Goal: Task Accomplishment & Management: Complete application form

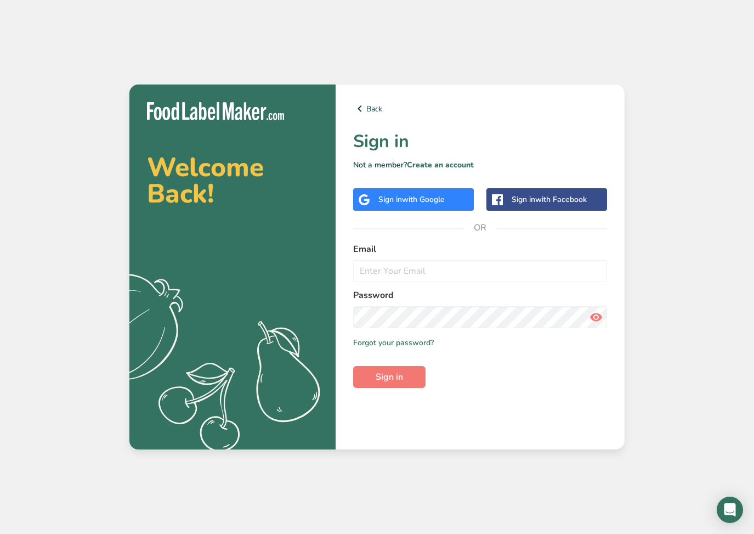
click at [410, 202] on span "with Google" at bounding box center [423, 199] width 43 height 10
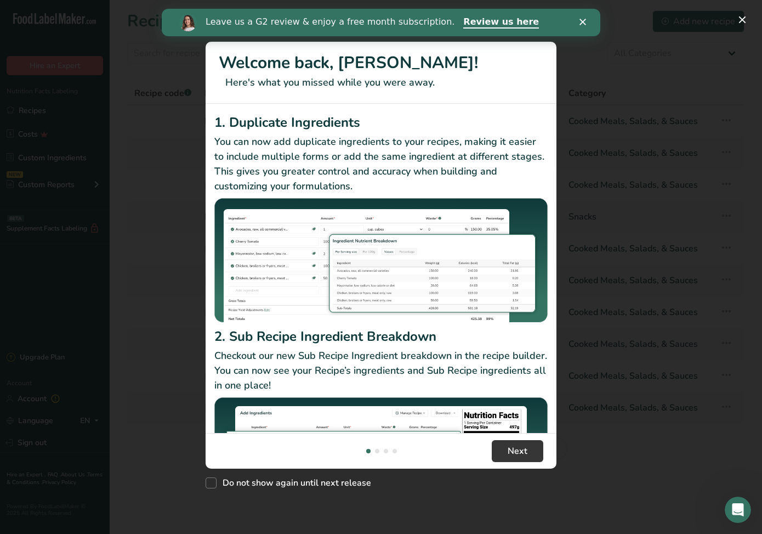
click at [582, 21] on icon "Close" at bounding box center [583, 22] width 7 height 7
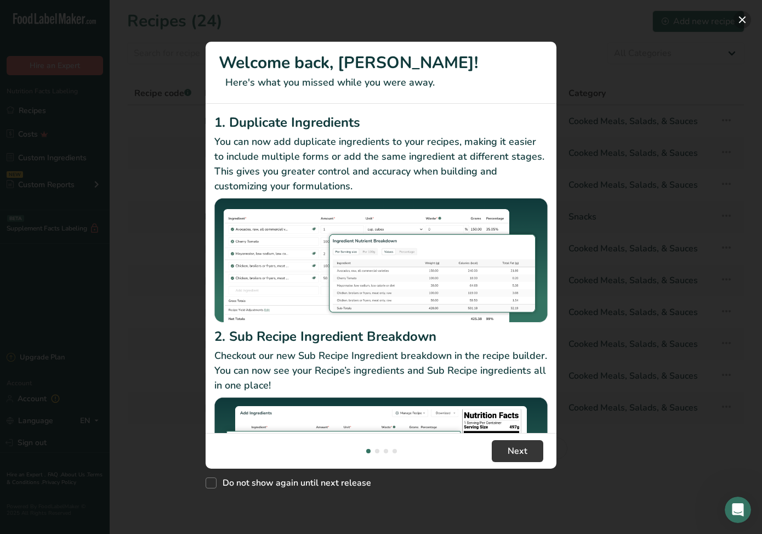
click at [742, 21] on button "New Features" at bounding box center [743, 20] width 18 height 18
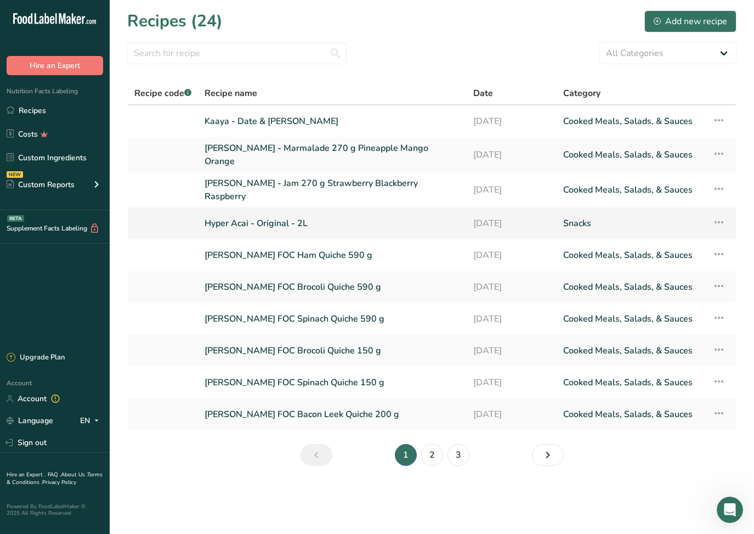
click at [286, 218] on link "Hyper Acai - Original - 2L" at bounding box center [333, 223] width 256 height 23
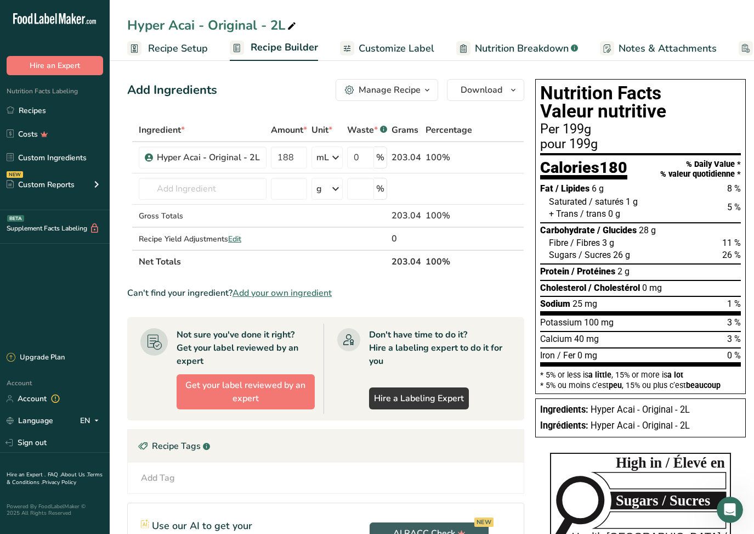
click at [397, 50] on span "Customize Label" at bounding box center [397, 48] width 76 height 15
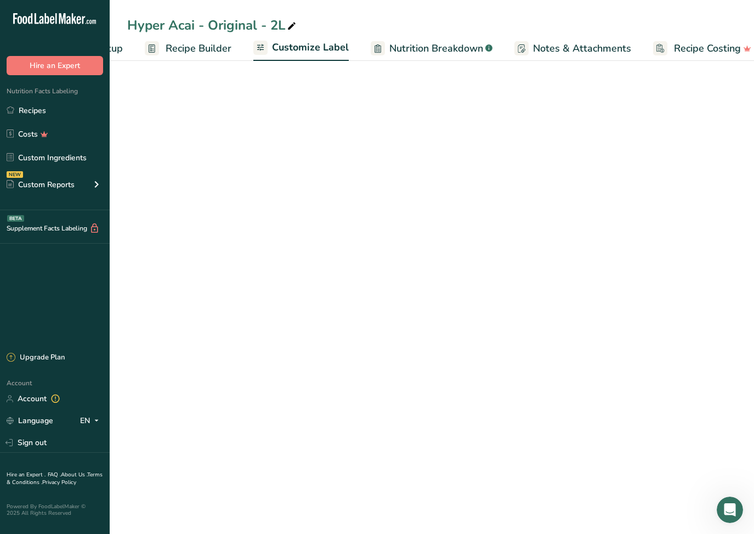
scroll to position [0, 100]
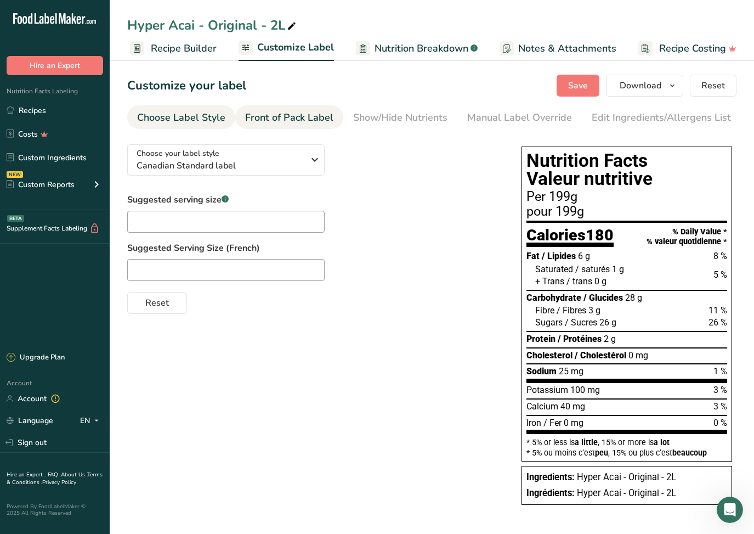
click at [286, 113] on div "Front of Pack Label" at bounding box center [289, 117] width 88 height 15
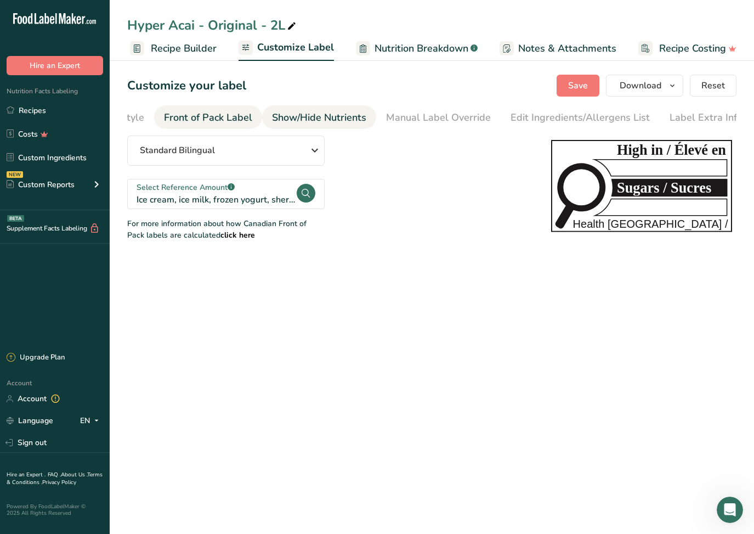
scroll to position [0, 87]
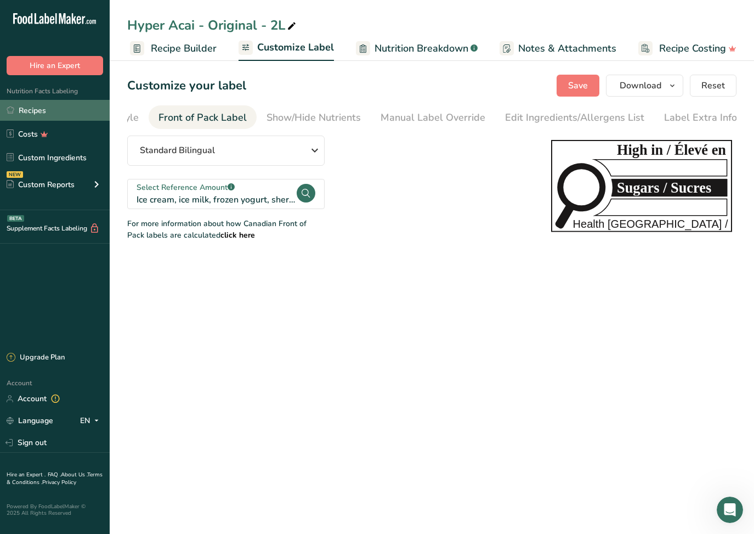
click at [43, 114] on link "Recipes" at bounding box center [55, 110] width 110 height 21
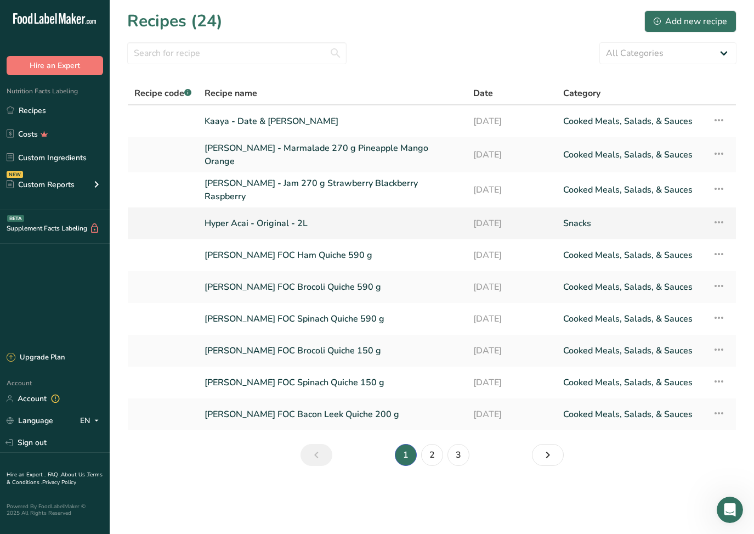
click at [719, 213] on icon at bounding box center [718, 222] width 13 height 20
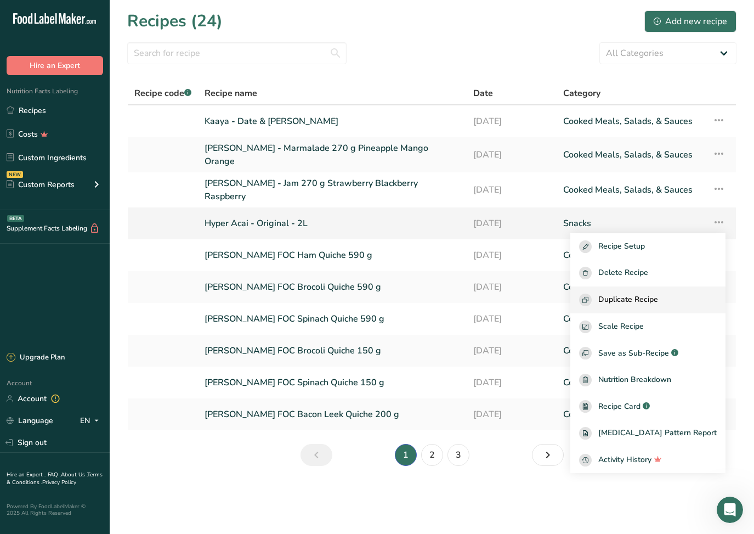
click at [653, 293] on span "Duplicate Recipe" at bounding box center [628, 299] width 60 height 13
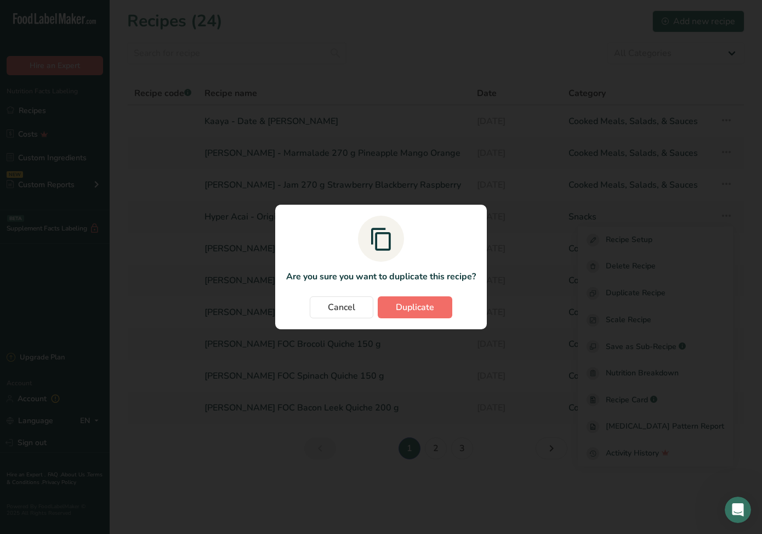
click at [422, 300] on span "Duplicate" at bounding box center [415, 306] width 38 height 13
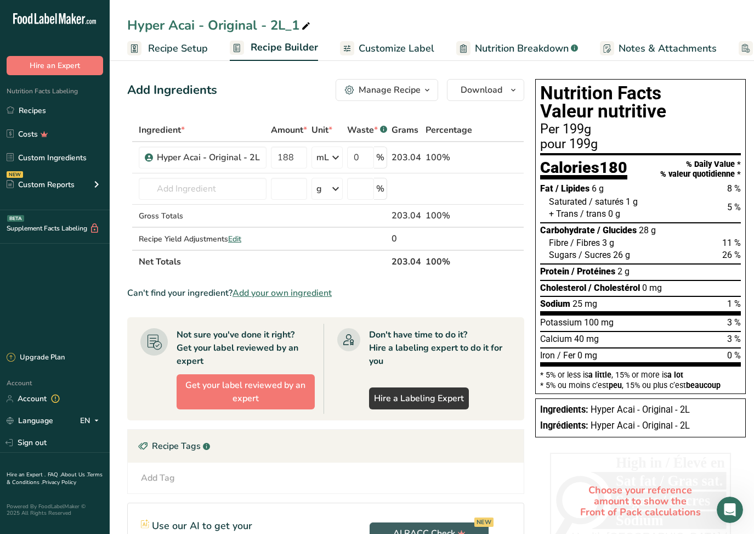
click at [232, 26] on div "Hyper Acai - Original - 2L_1" at bounding box center [219, 25] width 185 height 20
click at [232, 26] on input "Hyper Acai - Original - 2L_1" at bounding box center [431, 25] width 609 height 20
drag, startPoint x: 294, startPoint y: 26, endPoint x: 311, endPoint y: 30, distance: 17.3
click at [311, 30] on input "Hyper Acai - No Sugar - 2L_1" at bounding box center [431, 25] width 609 height 20
type input "Hyper Acai - No Sugar - 2L"
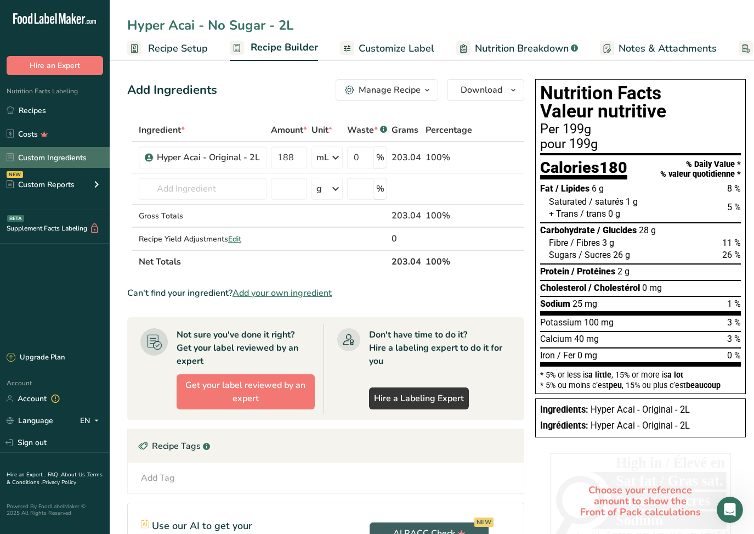
click at [75, 159] on link "Custom Ingredients" at bounding box center [55, 157] width 110 height 21
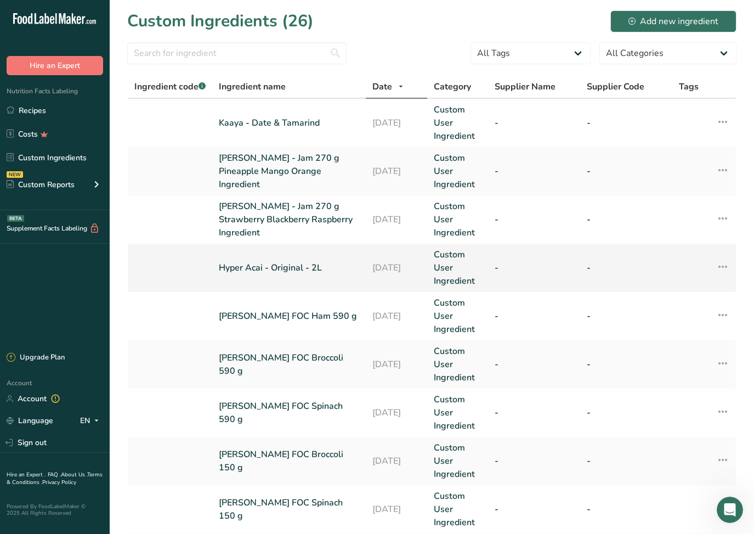
click at [719, 267] on icon at bounding box center [722, 267] width 13 height 20
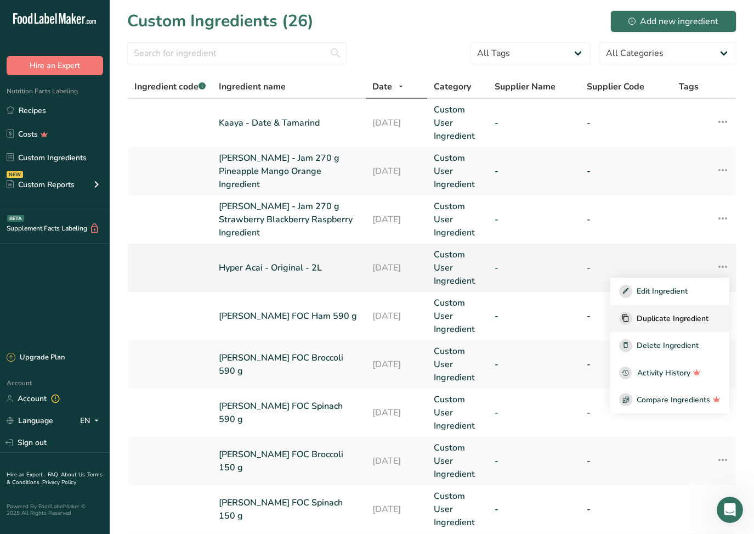
click at [674, 314] on span "Duplicate Ingredient" at bounding box center [673, 319] width 72 height 12
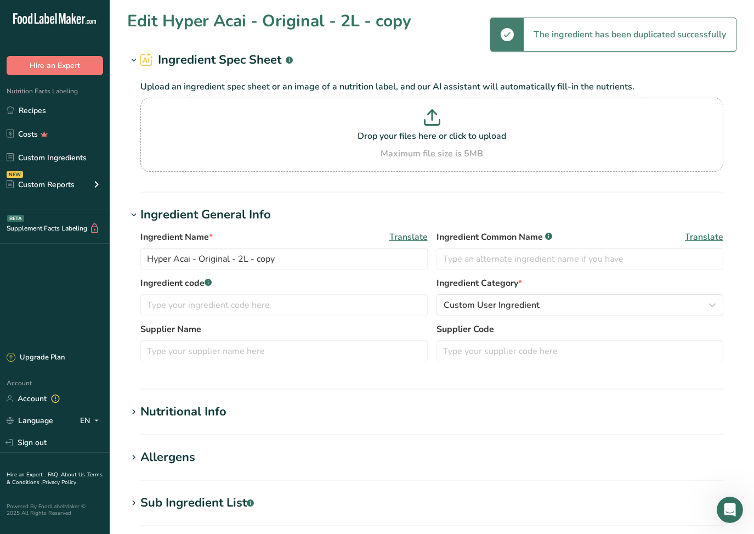
click at [235, 22] on h1 "Edit Hyper Acai - Original - 2L - copy" at bounding box center [269, 21] width 284 height 25
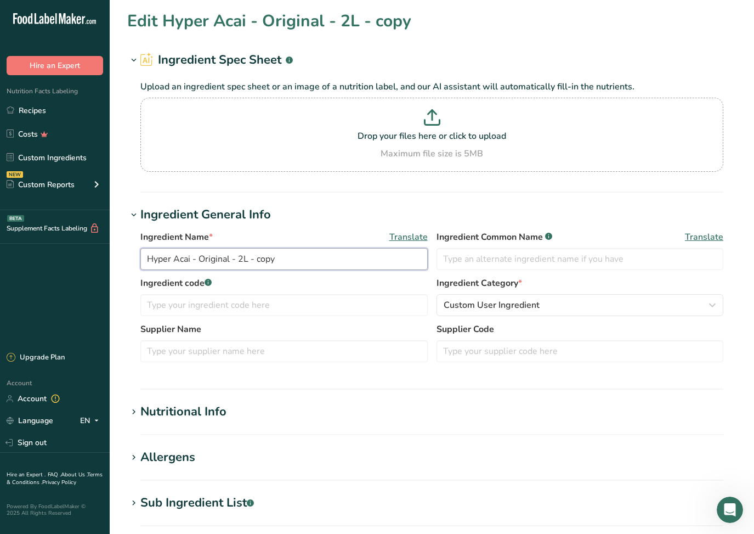
click at [210, 260] on input "Hyper Acai - Original - 2L - copy" at bounding box center [283, 259] width 287 height 22
drag, startPoint x: 200, startPoint y: 258, endPoint x: 229, endPoint y: 260, distance: 29.7
click at [229, 260] on input "Hyper Acai - Original - 2L - copy" at bounding box center [283, 259] width 287 height 22
drag, startPoint x: 262, startPoint y: 261, endPoint x: 293, endPoint y: 265, distance: 30.9
click at [293, 265] on input "Hyper Acai - No Sugar - 2L - copy" at bounding box center [283, 259] width 287 height 22
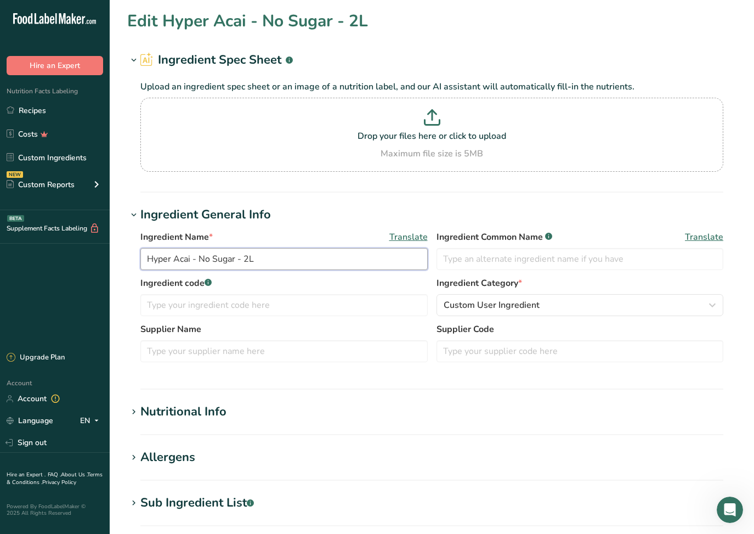
type input "Hyper Acai - No Sugar - 2L"
click at [140, 408] on span at bounding box center [133, 411] width 13 height 13
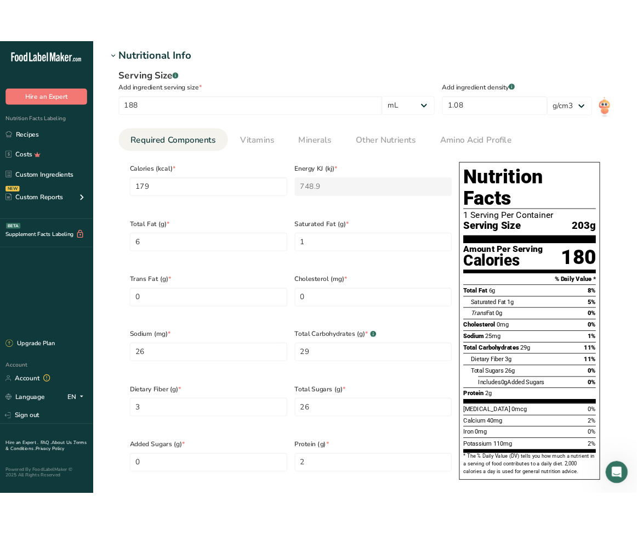
scroll to position [416, 0]
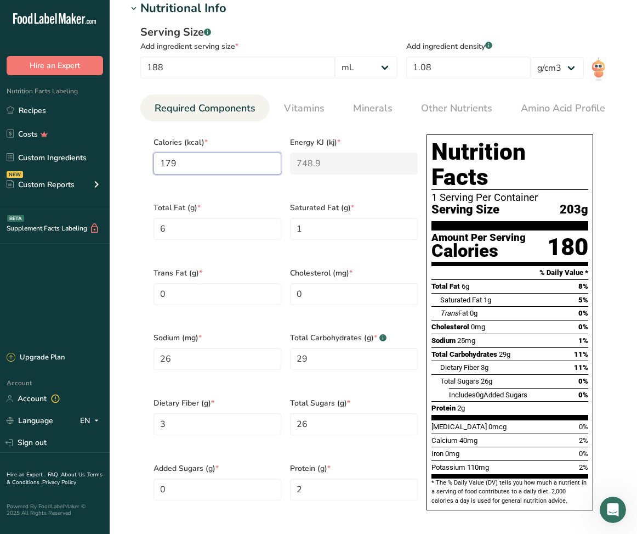
click at [172, 162] on input "179" at bounding box center [218, 163] width 128 height 22
type input "8"
type KJ "33.5"
type input "86"
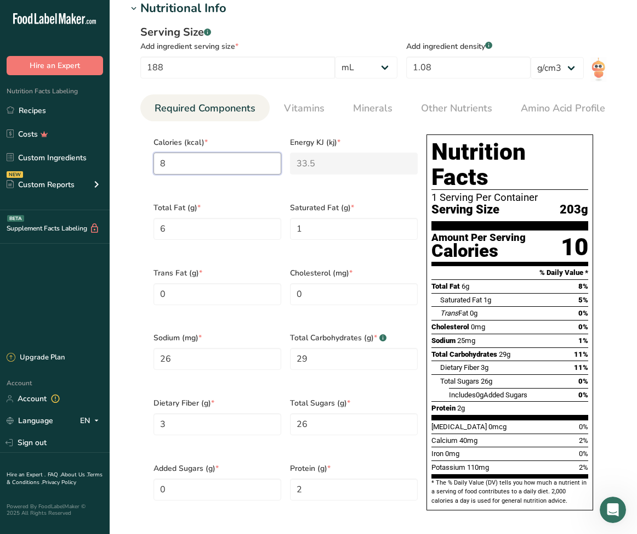
type KJ "359.8"
type input "86"
type Fat "7.10"
type Fat "1.45"
type input "17.40"
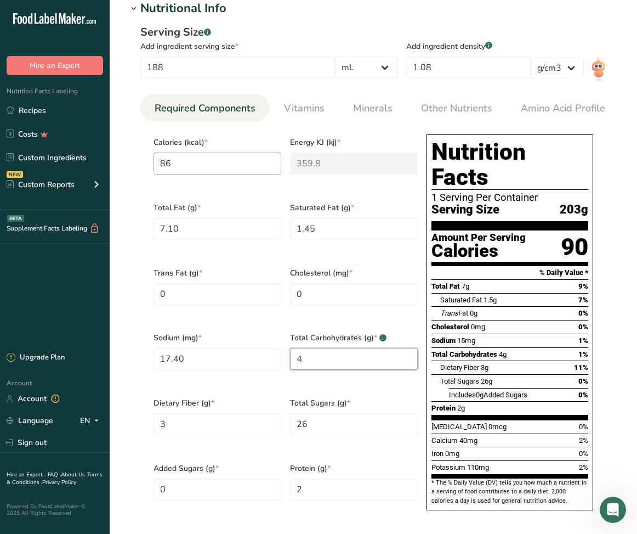
type Carbohydrates "4"
type Sugars "0.5"
type input "1.8"
click at [368, 113] on span "Minerals" at bounding box center [372, 108] width 39 height 15
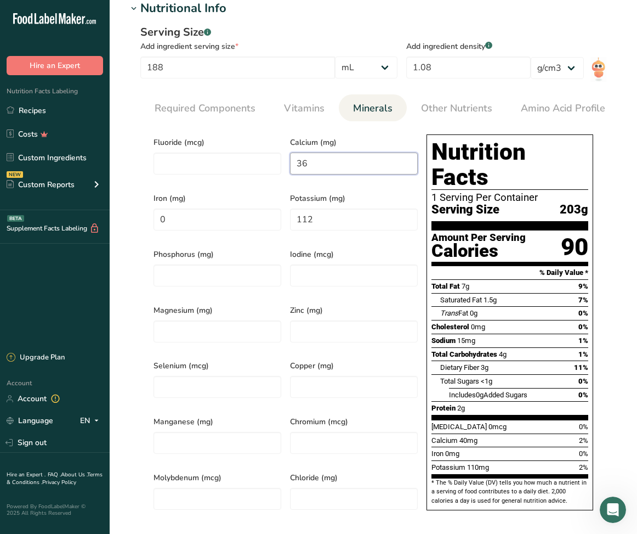
click at [305, 167] on input "36" at bounding box center [354, 163] width 128 height 22
type input "43.70"
type input "0.11"
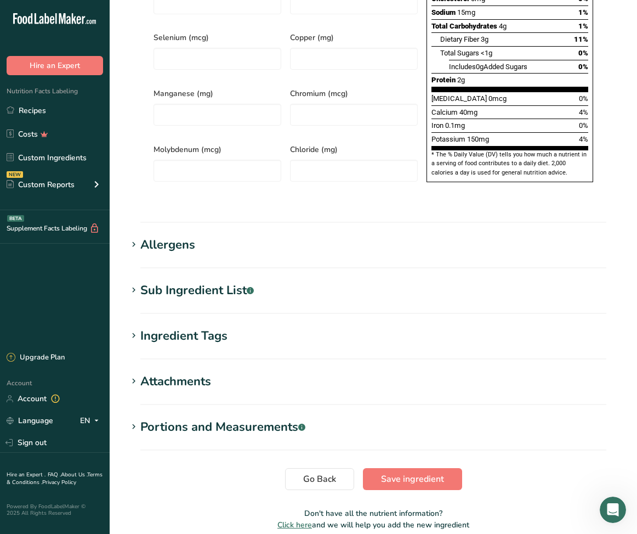
scroll to position [764, 0]
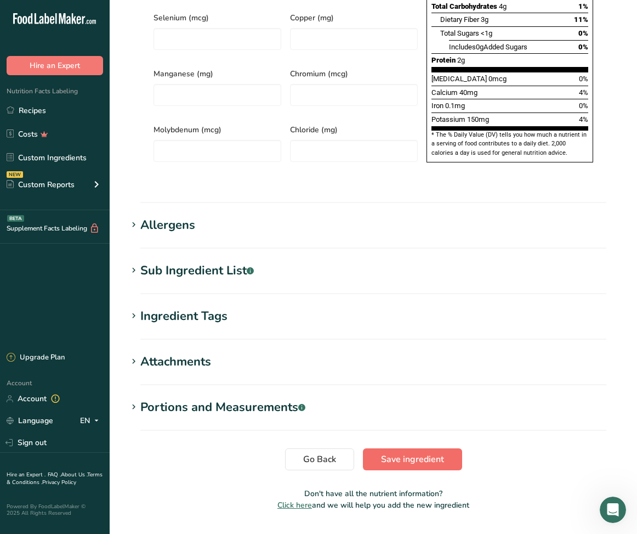
type input "145.6"
click at [425, 452] on span "Save ingredient" at bounding box center [412, 458] width 63 height 13
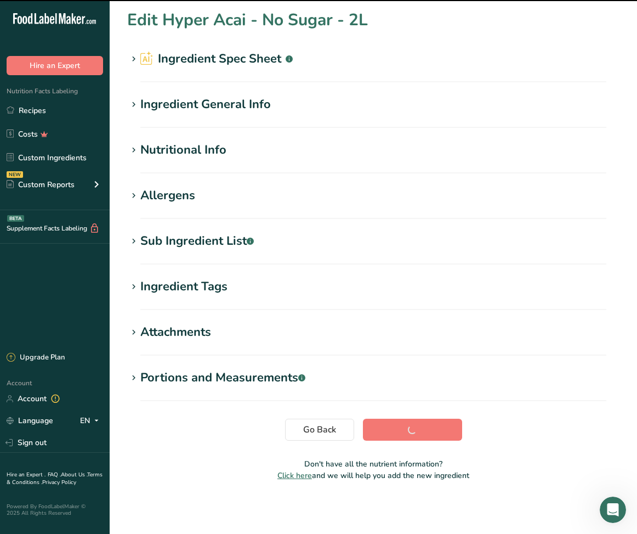
scroll to position [1, 0]
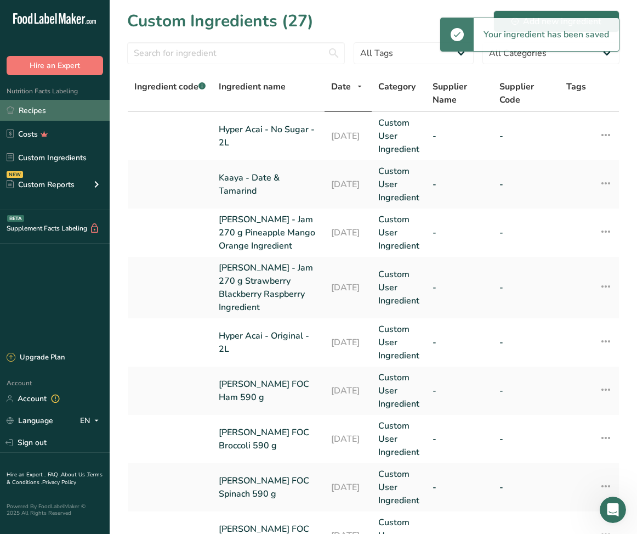
click at [43, 112] on link "Recipes" at bounding box center [55, 110] width 110 height 21
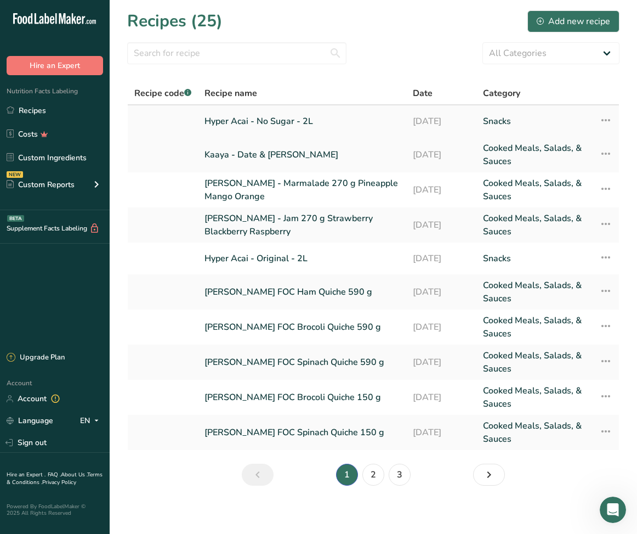
click at [299, 126] on link "Hyper Acai - No Sugar - 2L" at bounding box center [302, 121] width 195 height 23
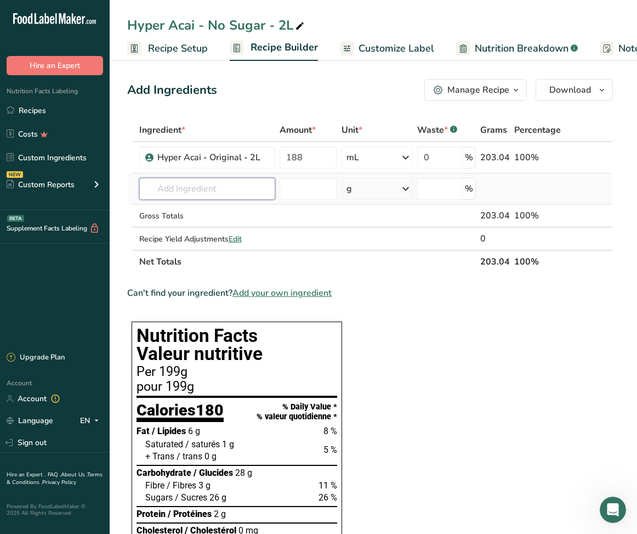
click at [239, 192] on input "text" at bounding box center [207, 189] width 137 height 22
type input "hyper"
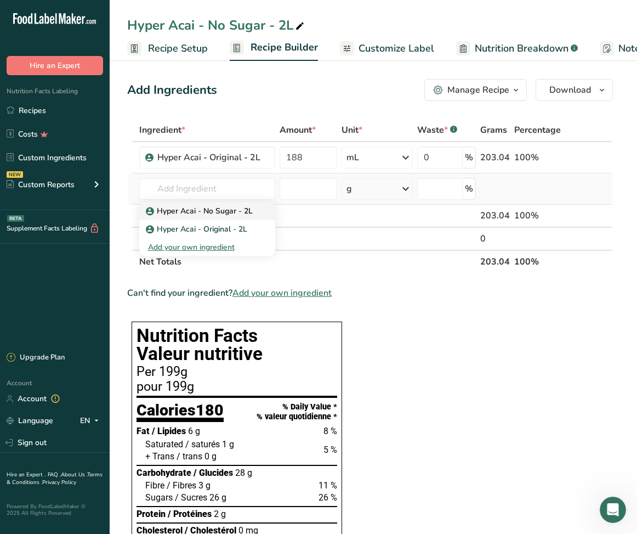
click at [248, 213] on p "Hyper Acai - No Sugar - 2L" at bounding box center [200, 211] width 105 height 12
type input "Hyper Acai - No Sugar - 2L"
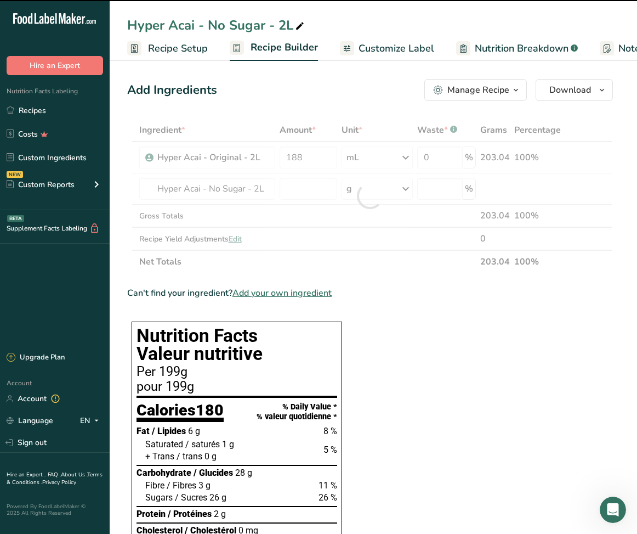
type input "0"
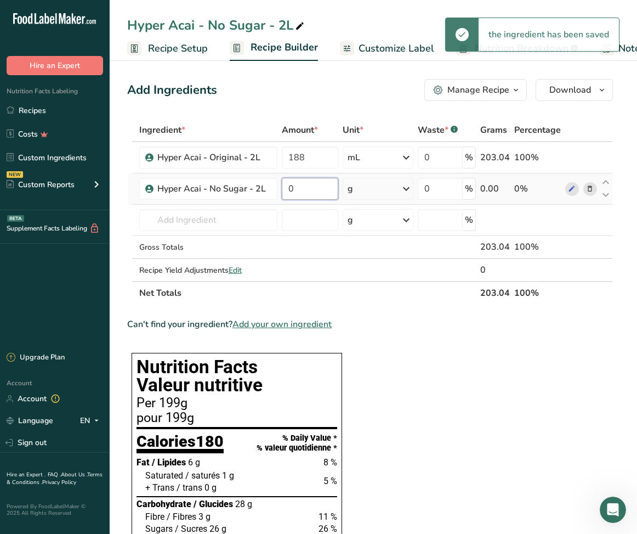
click at [328, 187] on input "0" at bounding box center [310, 189] width 57 height 22
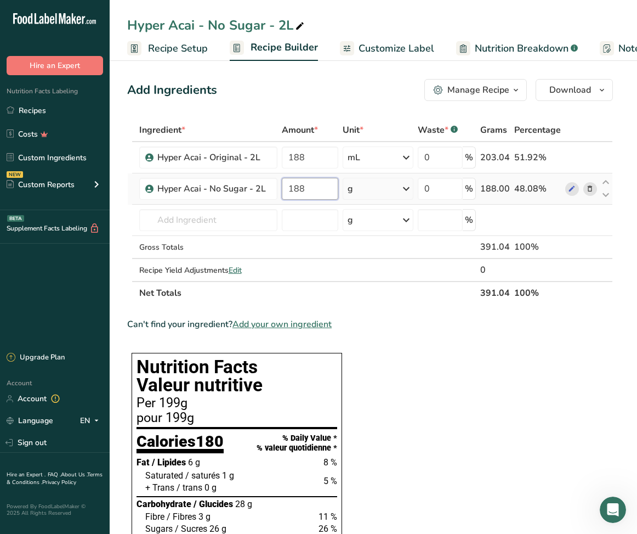
type input "188"
click at [376, 189] on div "Ingredient * Amount * Unit * Waste * .a-a{fill:#347362;}.b-a{fill:#fff;} Grams …" at bounding box center [370, 211] width 486 height 186
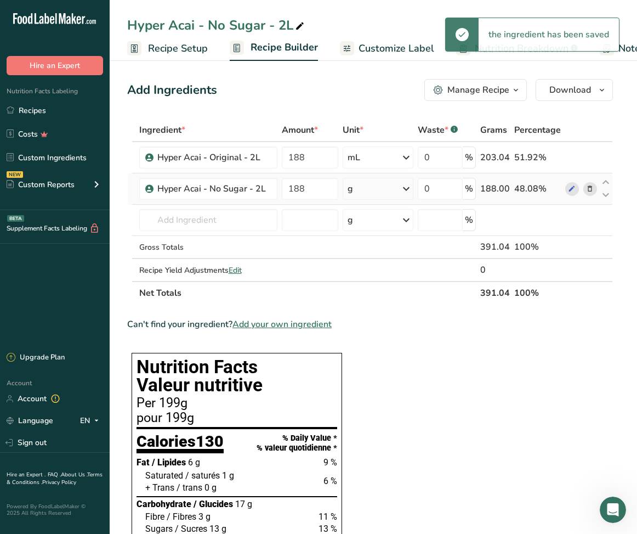
click at [376, 189] on div "g" at bounding box center [378, 189] width 71 height 22
click at [368, 322] on div "mL" at bounding box center [395, 327] width 83 height 12
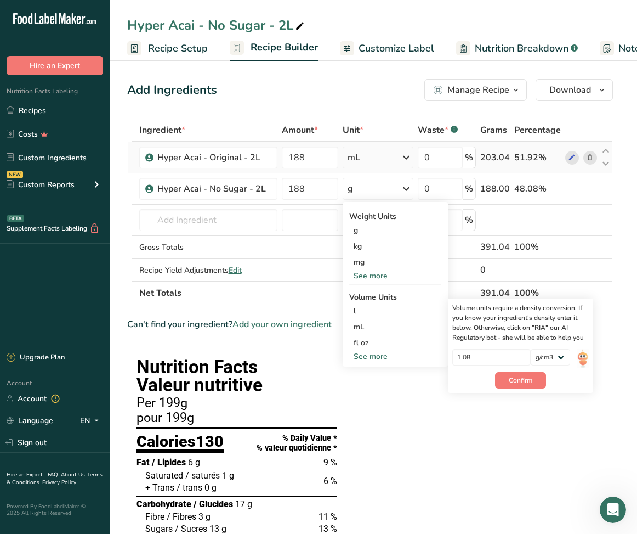
click at [591, 158] on icon at bounding box center [590, 158] width 8 height 12
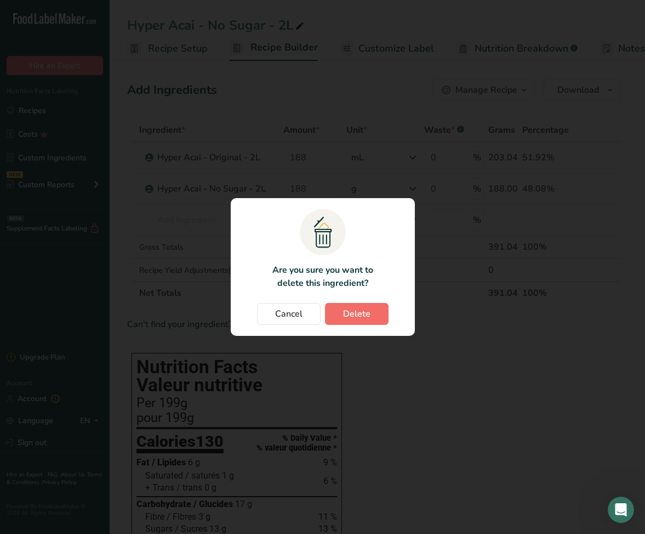
click at [368, 310] on span "Delete" at bounding box center [356, 313] width 27 height 13
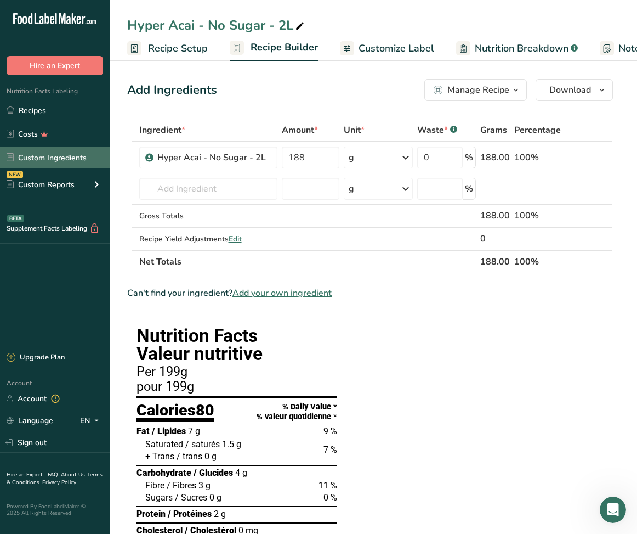
click at [81, 163] on link "Custom Ingredients" at bounding box center [55, 157] width 110 height 21
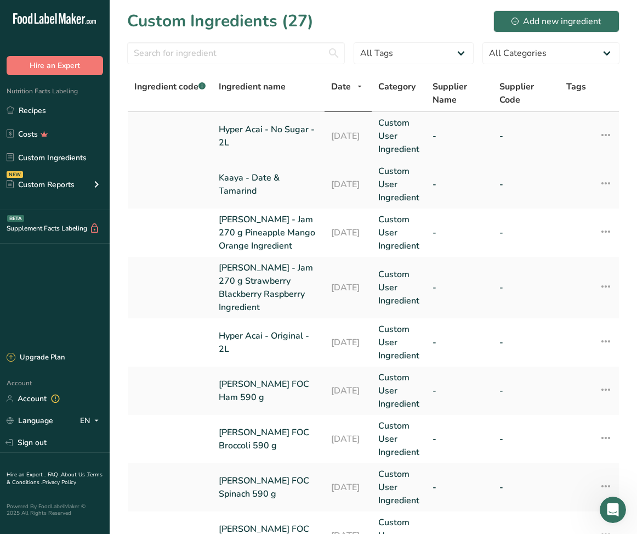
click at [265, 143] on link "Hyper Acai - No Sugar - 2L" at bounding box center [268, 136] width 99 height 26
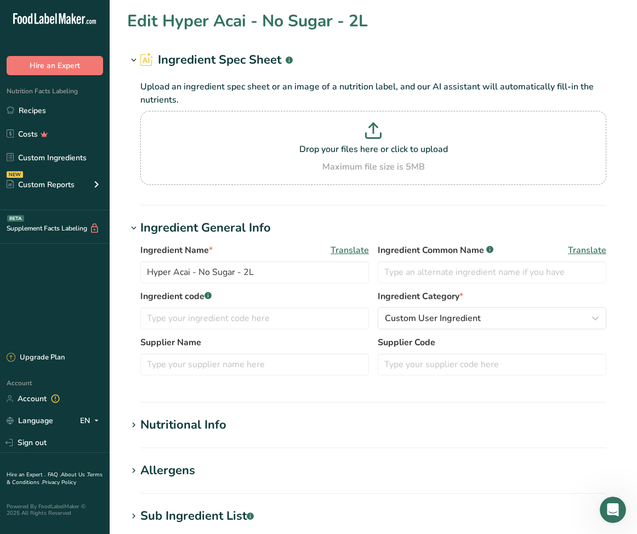
type input "Hyper Acai - No Sugar - 2L"
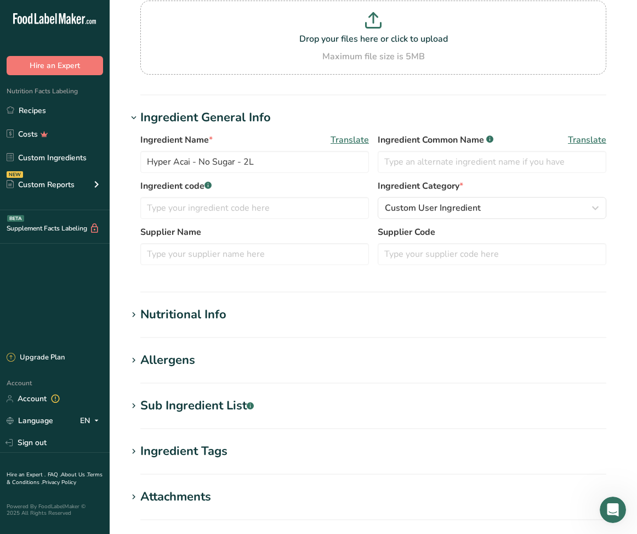
scroll to position [195, 0]
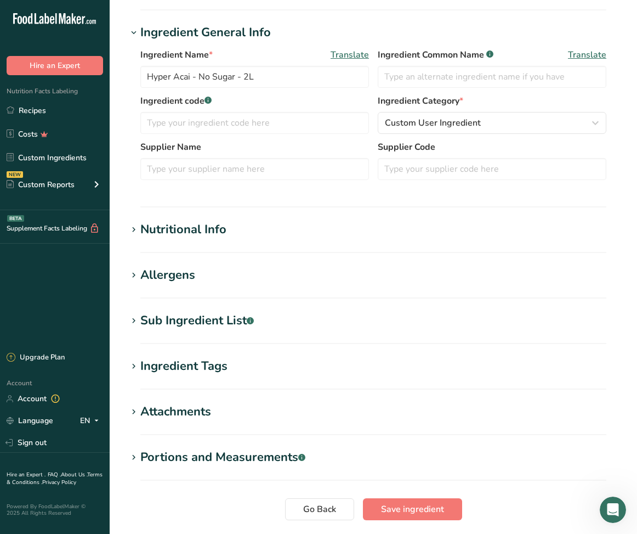
click at [252, 235] on h1 "Nutritional Info" at bounding box center [373, 229] width 492 height 18
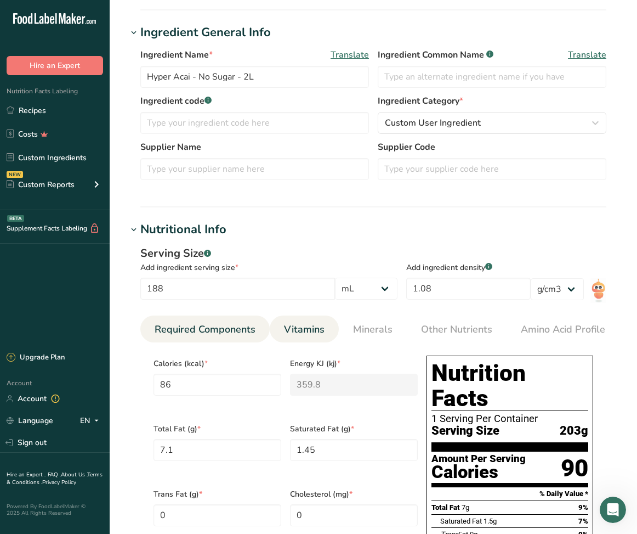
click at [317, 332] on span "Vitamins" at bounding box center [304, 329] width 41 height 15
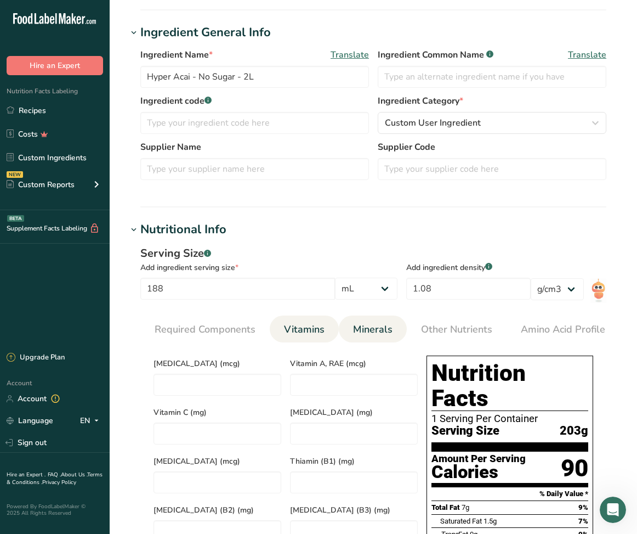
click at [355, 333] on span "Minerals" at bounding box center [372, 329] width 39 height 15
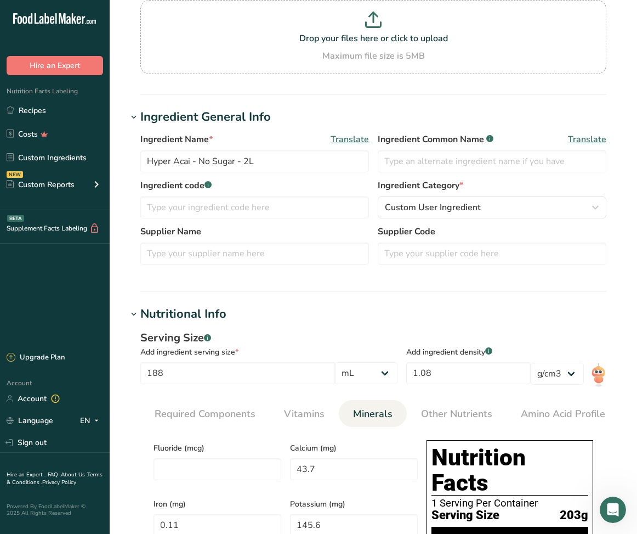
scroll to position [108, 0]
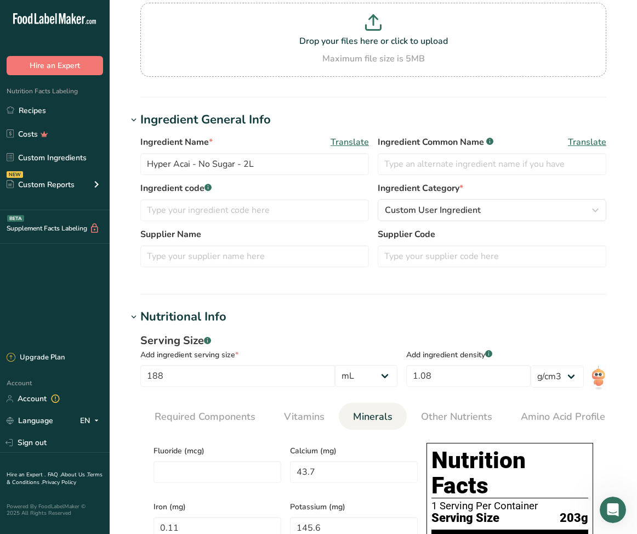
click at [559, 313] on h1 "Nutritional Info" at bounding box center [373, 317] width 492 height 18
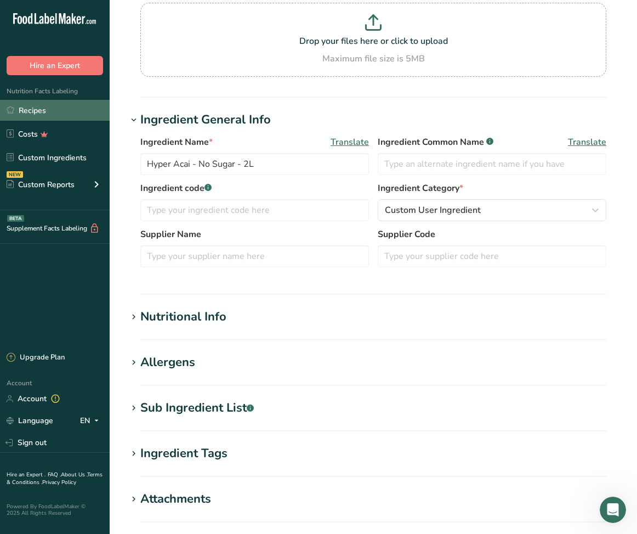
click at [52, 118] on link "Recipes" at bounding box center [55, 110] width 110 height 21
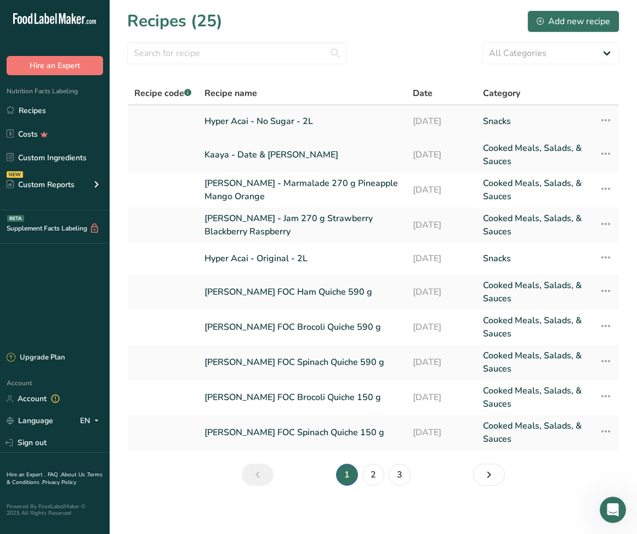
click at [286, 126] on link "Hyper Acai - No Sugar - 2L" at bounding box center [302, 121] width 195 height 23
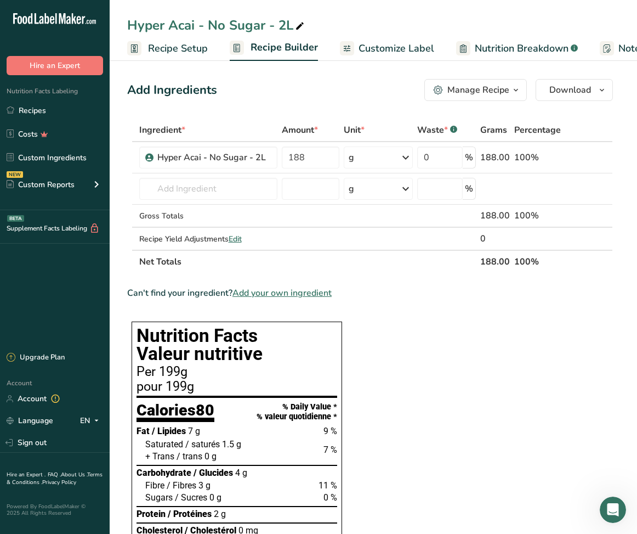
click at [198, 54] on span "Recipe Setup" at bounding box center [178, 48] width 60 height 15
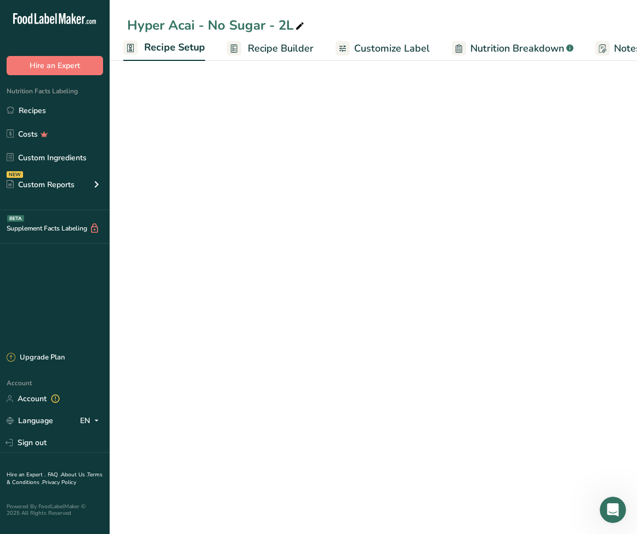
select select "17"
select select "22"
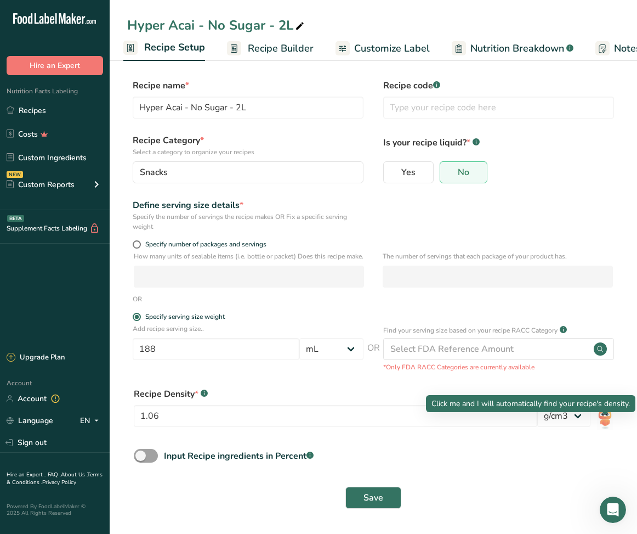
click at [609, 428] on img at bounding box center [605, 417] width 16 height 25
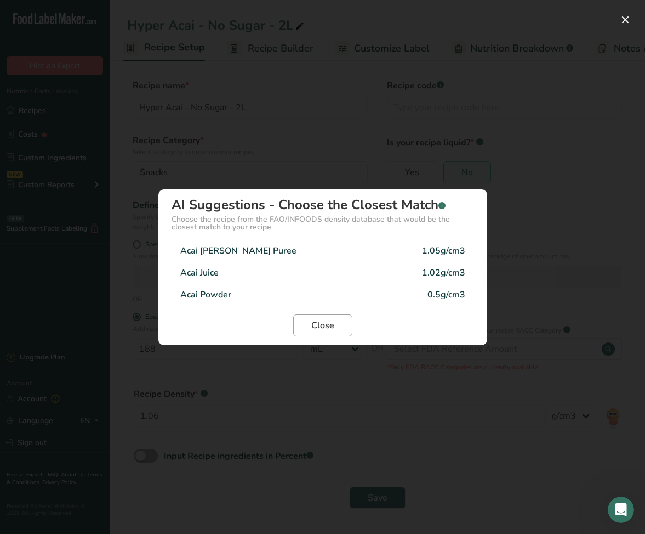
click at [333, 320] on span "Close" at bounding box center [322, 325] width 23 height 13
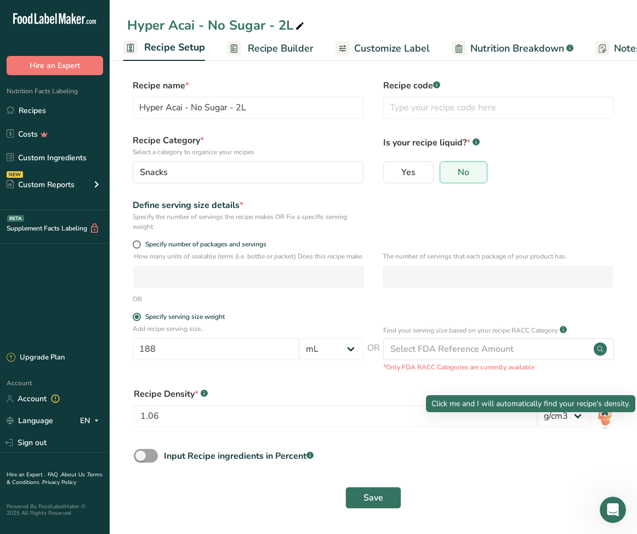
click at [606, 428] on img at bounding box center [605, 417] width 16 height 25
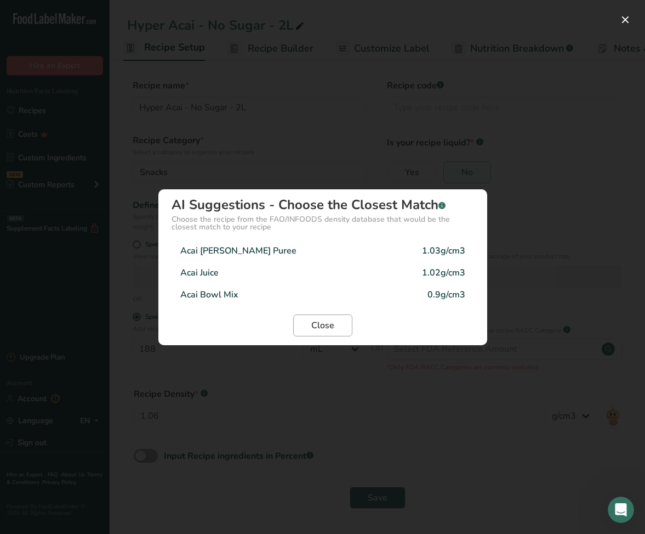
click at [339, 325] on button "Close" at bounding box center [322, 325] width 59 height 22
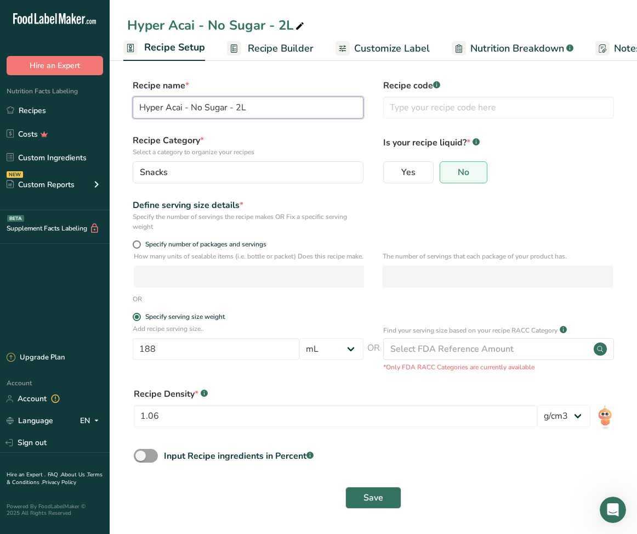
click at [186, 109] on input "Hyper Acai - No Sugar - 2L" at bounding box center [248, 108] width 231 height 22
type input "Hyper Acai Sorbet - No Sugar - 2L"
click at [365, 504] on span "Save" at bounding box center [374, 497] width 20 height 13
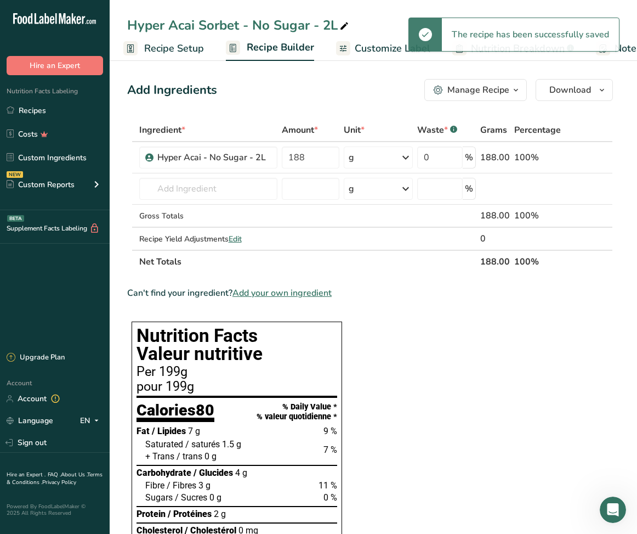
click at [187, 51] on span "Recipe Setup" at bounding box center [174, 48] width 60 height 15
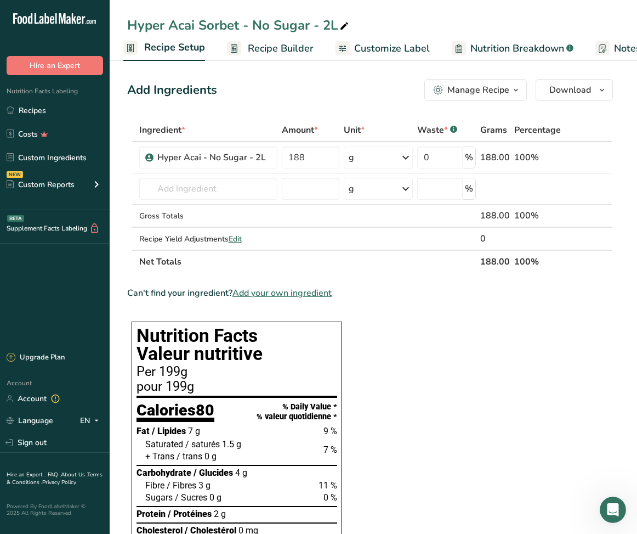
select select "17"
select select "22"
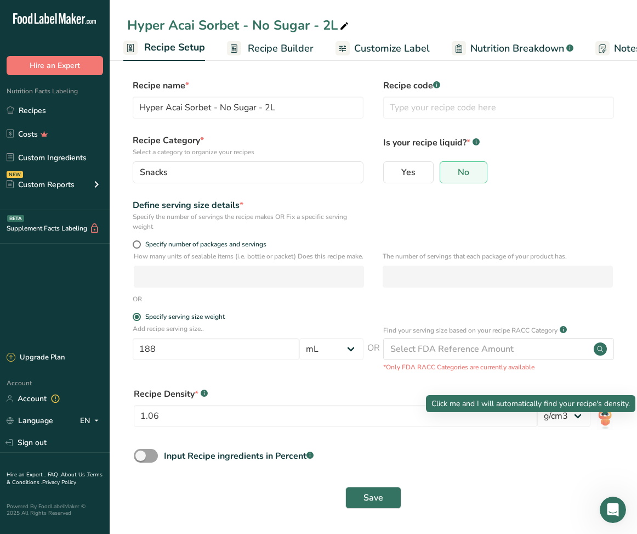
click at [600, 427] on img at bounding box center [605, 417] width 16 height 25
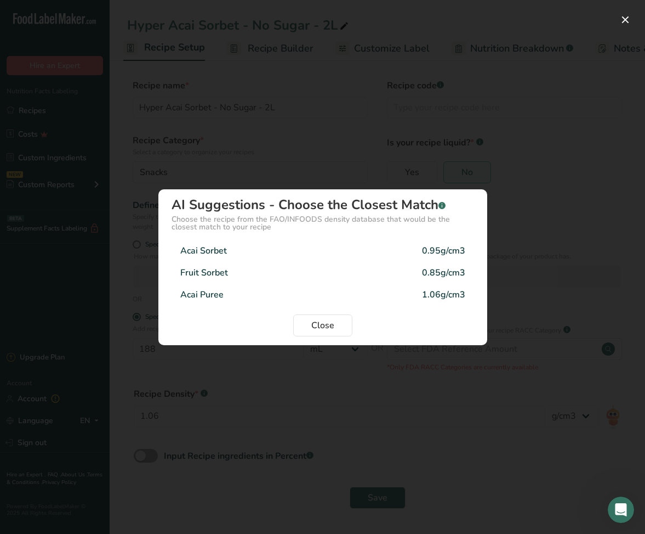
click at [409, 253] on div "Acai Sorbet 0.95g/cm3" at bounding box center [323, 251] width 303 height 22
type input "0.95"
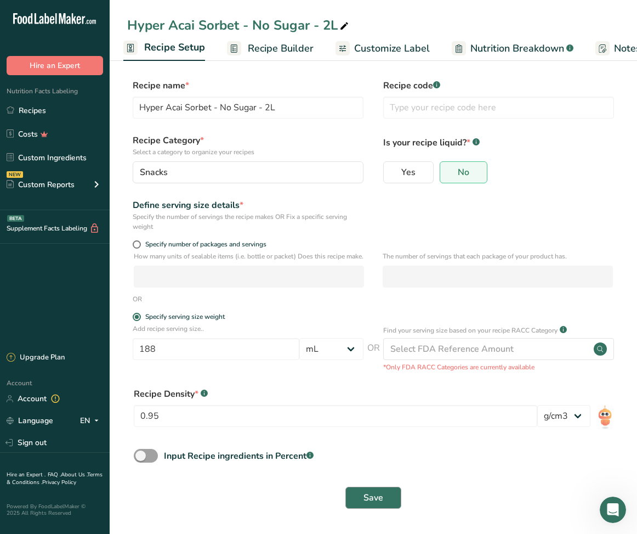
click at [375, 501] on span "Save" at bounding box center [374, 497] width 20 height 13
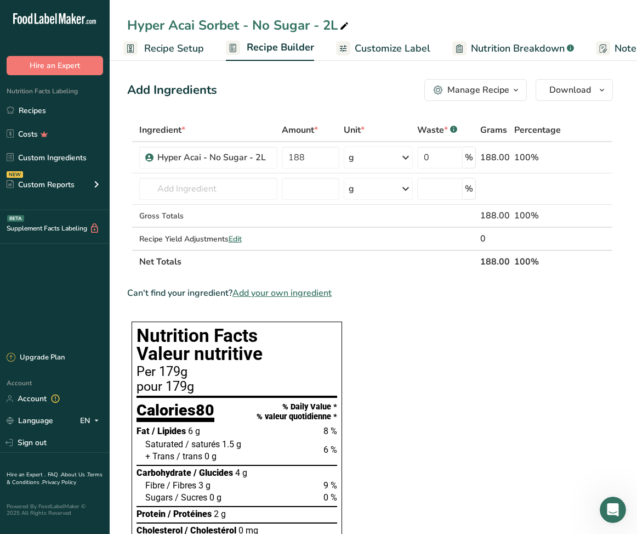
click at [197, 49] on span "Recipe Setup" at bounding box center [174, 48] width 60 height 15
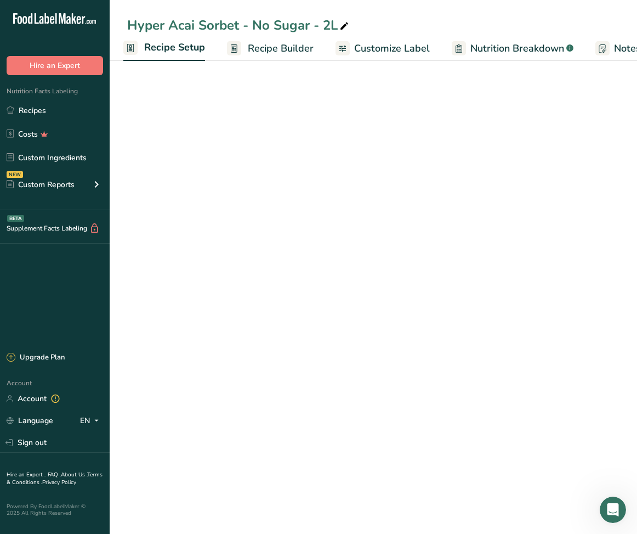
select select "17"
select select "22"
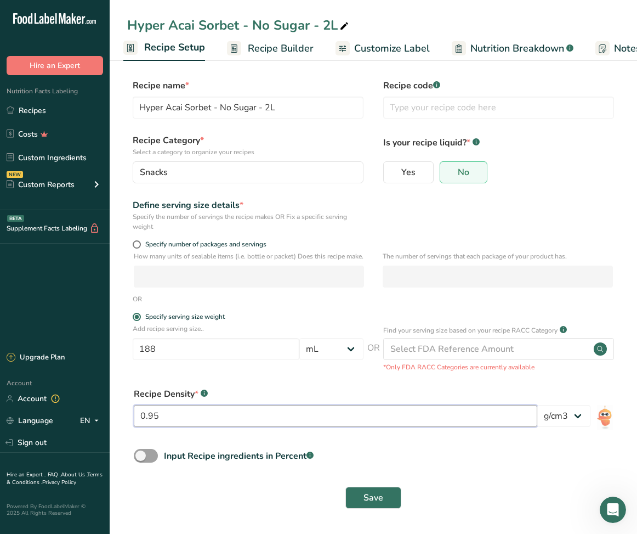
click at [343, 423] on input "0.95" at bounding box center [336, 416] width 404 height 22
click at [593, 427] on div "0.95 lb/ft3 g/cm3" at bounding box center [373, 419] width 479 height 29
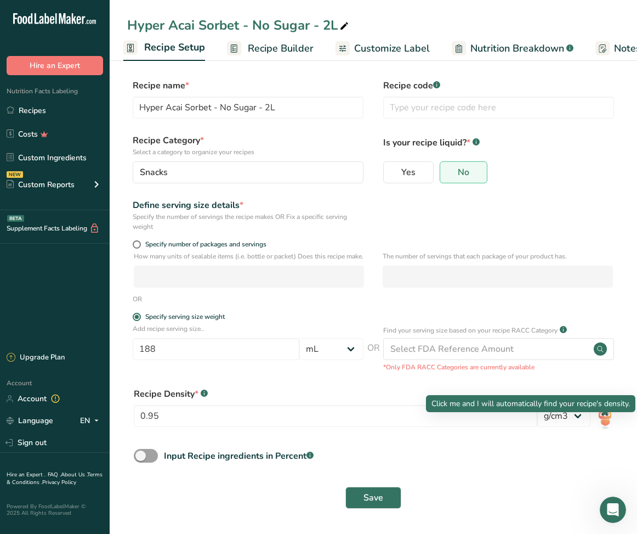
click at [605, 428] on img at bounding box center [605, 417] width 16 height 25
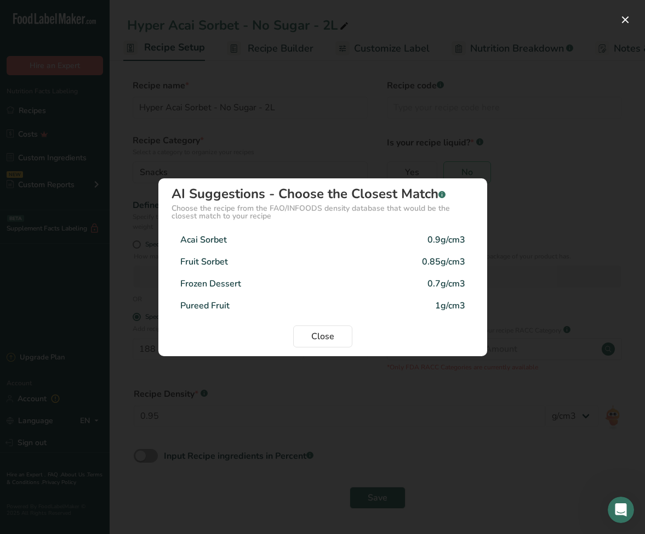
click at [347, 269] on div "Fruit Sorbet 0.85g/cm3" at bounding box center [323, 262] width 303 height 22
type input "0.85"
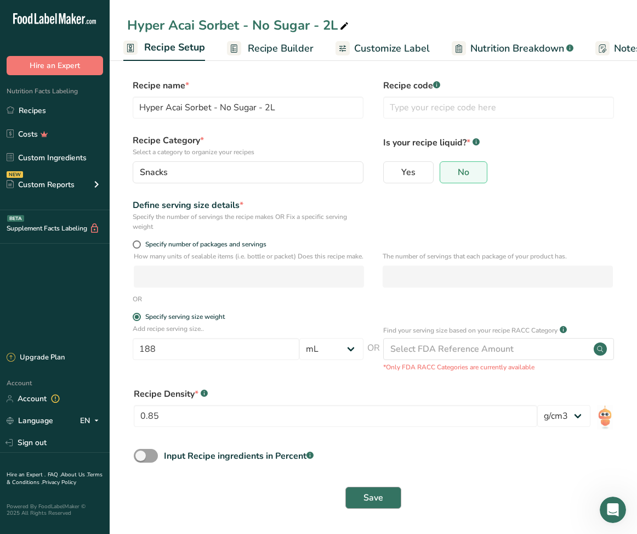
click at [372, 501] on span "Save" at bounding box center [374, 497] width 20 height 13
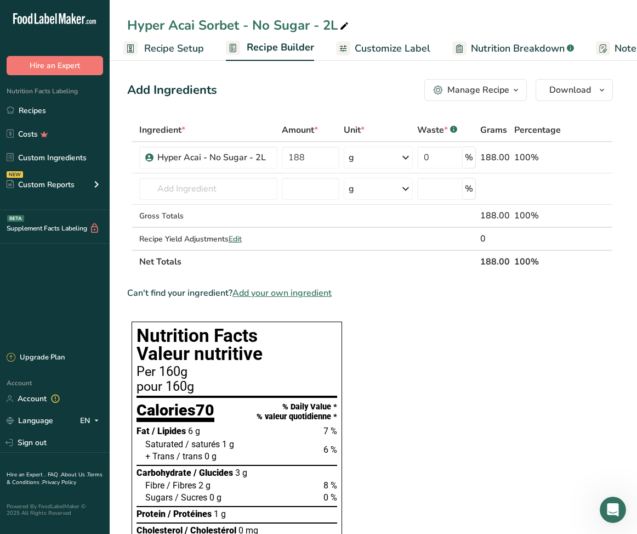
click at [192, 53] on span "Recipe Setup" at bounding box center [174, 48] width 60 height 15
select select "17"
select select "22"
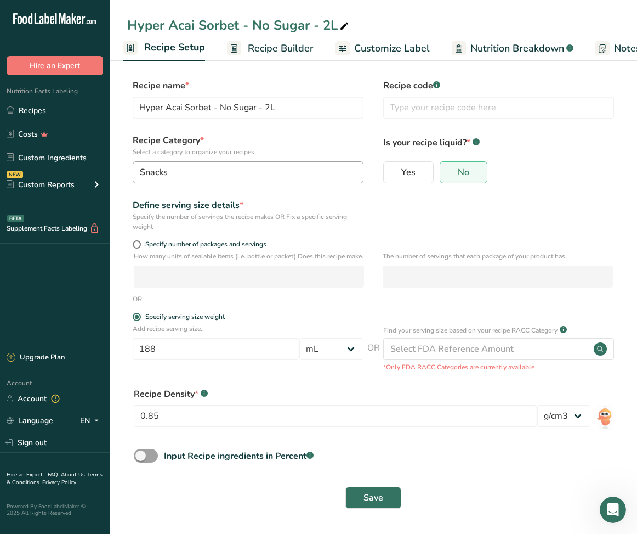
click at [220, 175] on div "Snacks" at bounding box center [245, 172] width 210 height 13
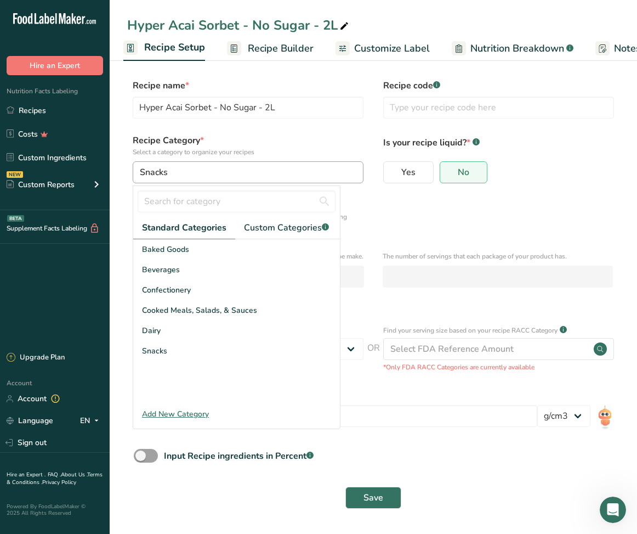
click at [220, 175] on div "Snacks" at bounding box center [245, 172] width 210 height 13
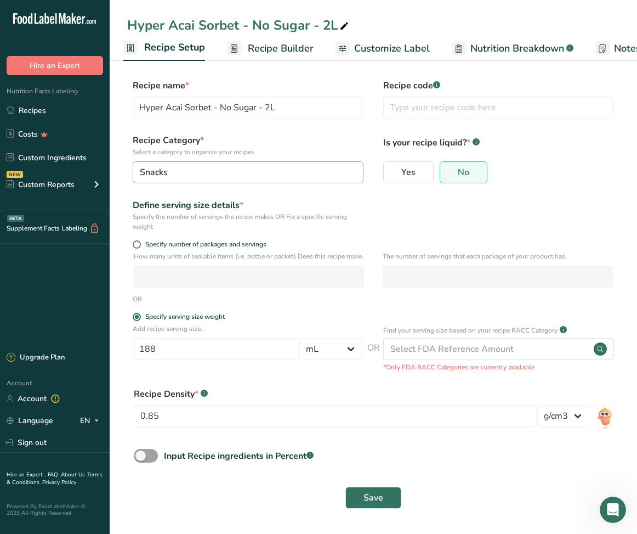
click at [220, 175] on div "Snacks" at bounding box center [245, 172] width 210 height 13
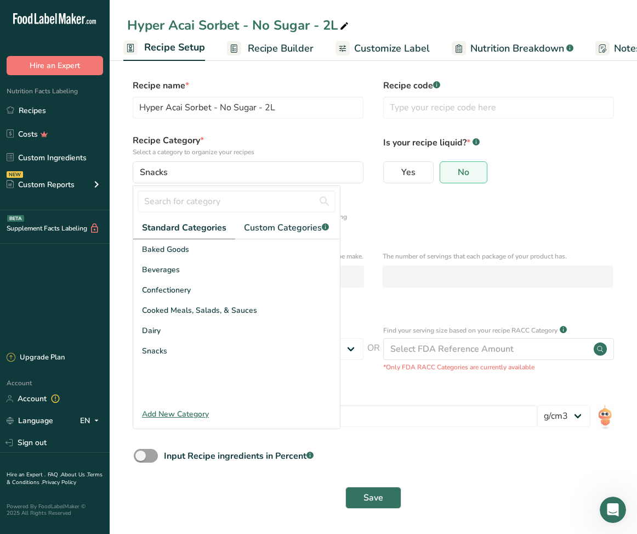
click at [396, 232] on form "Recipe name * Hyper Acai Sorbet - No Sugar - 2L Recipe code .a-a{fill:#347362;}…" at bounding box center [373, 297] width 492 height 436
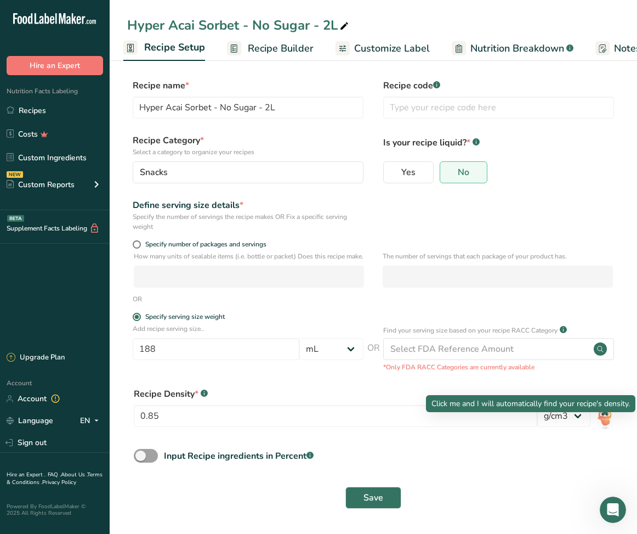
click at [603, 427] on img at bounding box center [605, 417] width 16 height 25
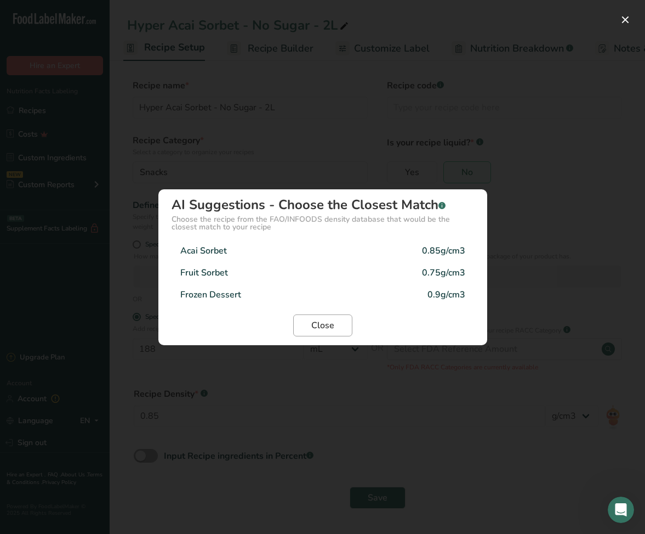
click at [324, 329] on span "Close" at bounding box center [322, 325] width 23 height 13
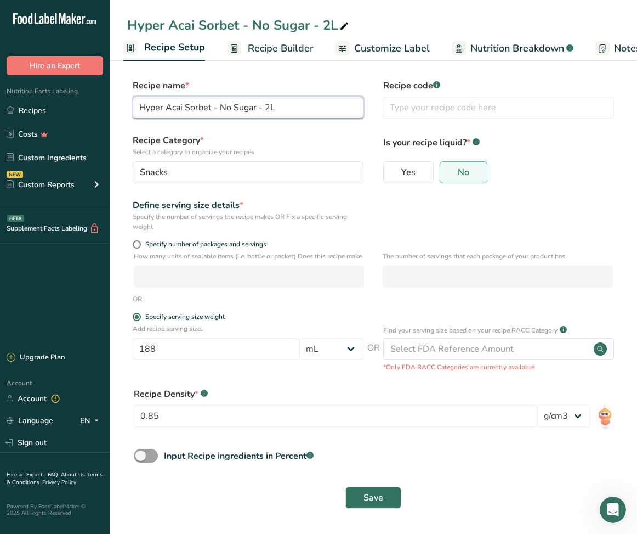
click at [207, 109] on input "Hyper Acai Sorbet - No Sugar - 2L" at bounding box center [248, 108] width 231 height 22
type input "Hyper Acai - No Sugar - 2L"
click at [372, 504] on span "Save" at bounding box center [374, 497] width 20 height 13
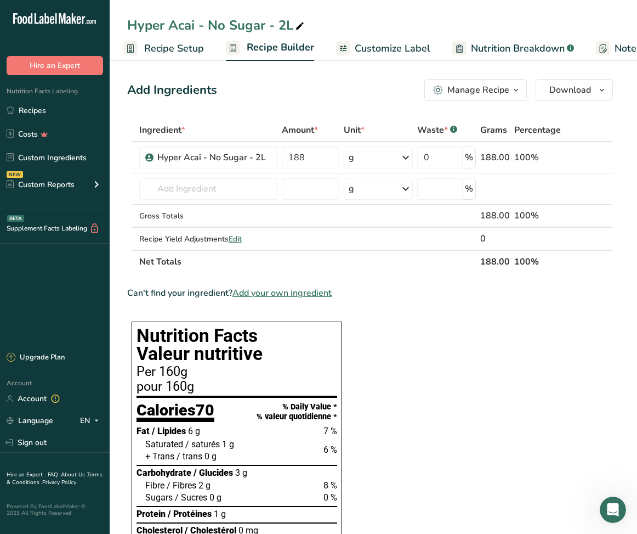
drag, startPoint x: 165, startPoint y: 53, endPoint x: 186, endPoint y: 65, distance: 24.8
click at [165, 53] on span "Recipe Setup" at bounding box center [174, 48] width 60 height 15
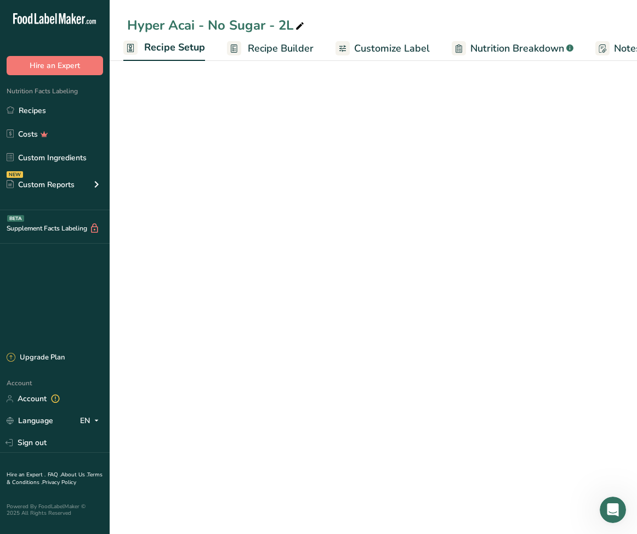
select select "17"
select select "22"
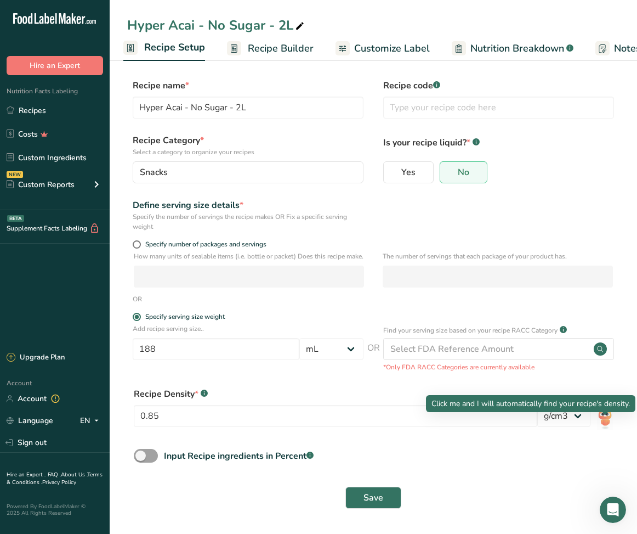
click at [608, 425] on img at bounding box center [605, 417] width 16 height 25
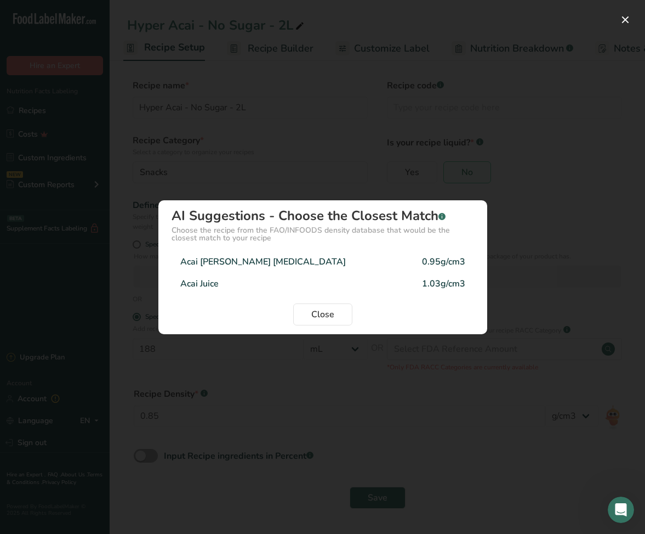
click at [439, 282] on div "1.03g/cm3" at bounding box center [443, 283] width 43 height 13
type input "1.03"
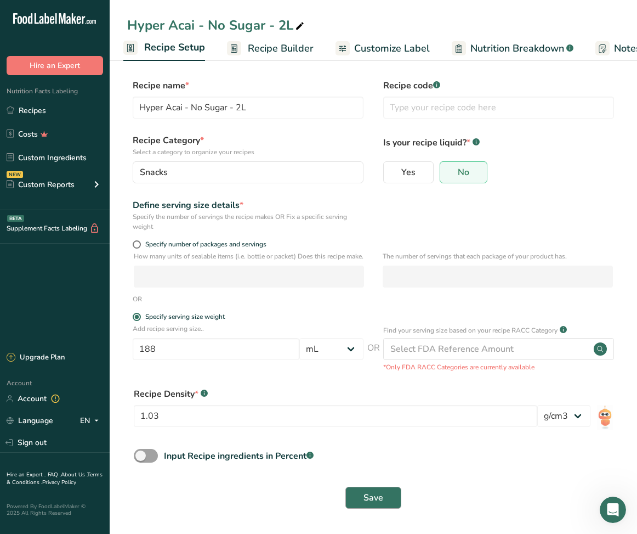
click at [369, 504] on span "Save" at bounding box center [374, 497] width 20 height 13
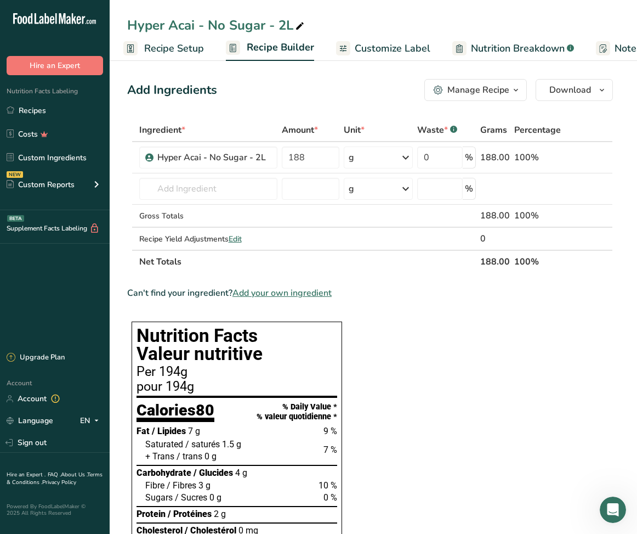
click at [178, 52] on span "Recipe Setup" at bounding box center [174, 48] width 60 height 15
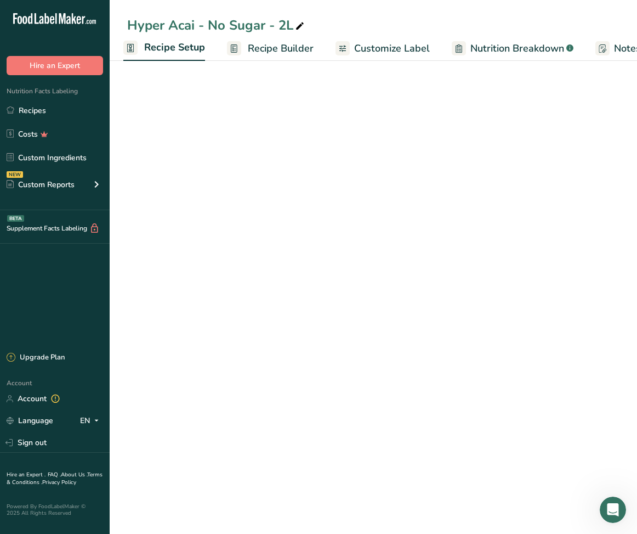
select select "17"
select select "22"
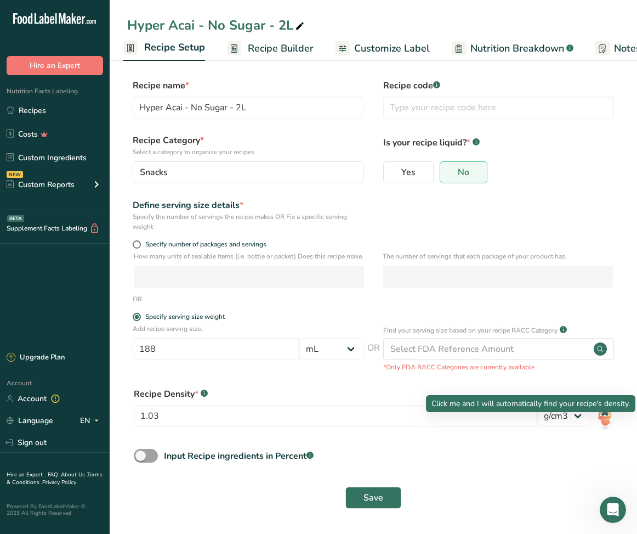
click at [604, 428] on img at bounding box center [605, 417] width 16 height 25
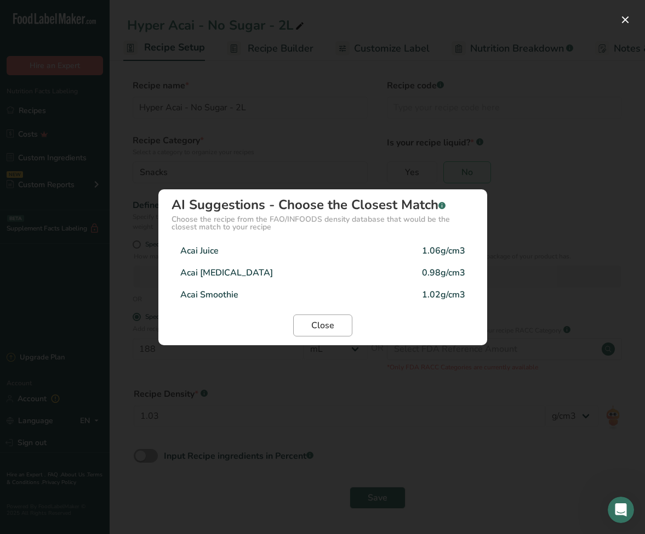
click at [342, 325] on button "Close" at bounding box center [322, 325] width 59 height 22
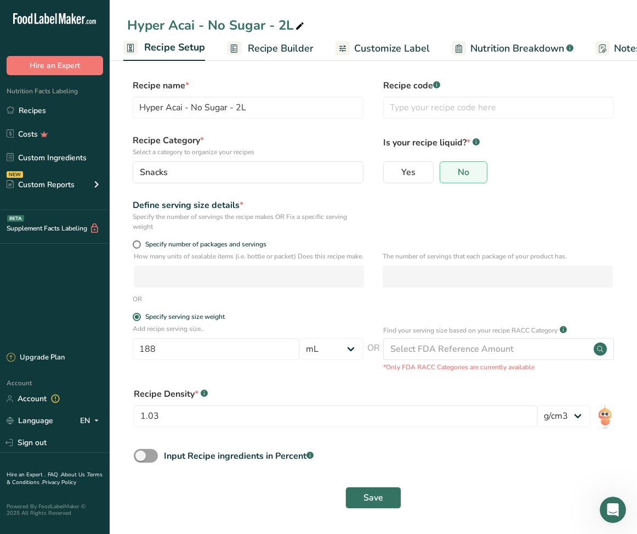
click at [370, 53] on span "Customize Label" at bounding box center [392, 48] width 76 height 15
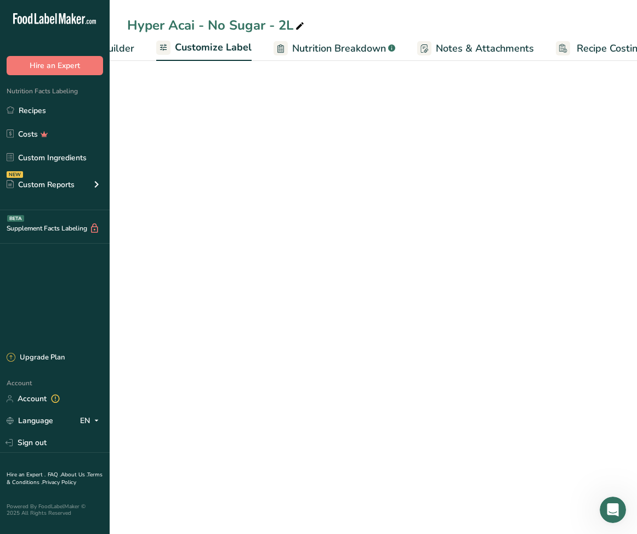
scroll to position [0, 213]
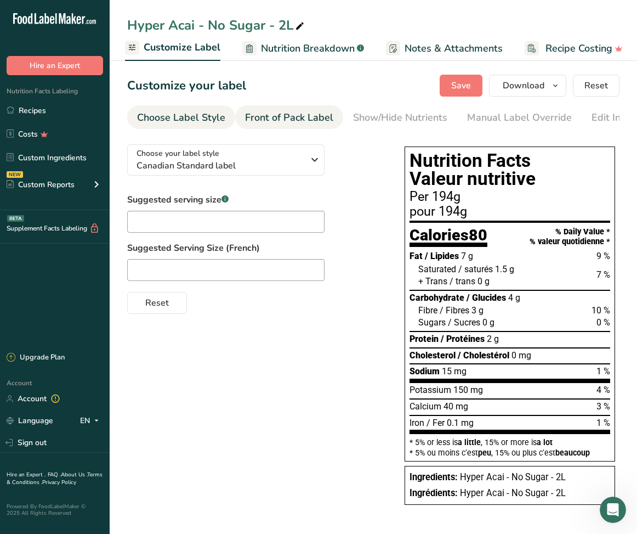
click at [316, 123] on div "Front of Pack Label" at bounding box center [289, 117] width 88 height 15
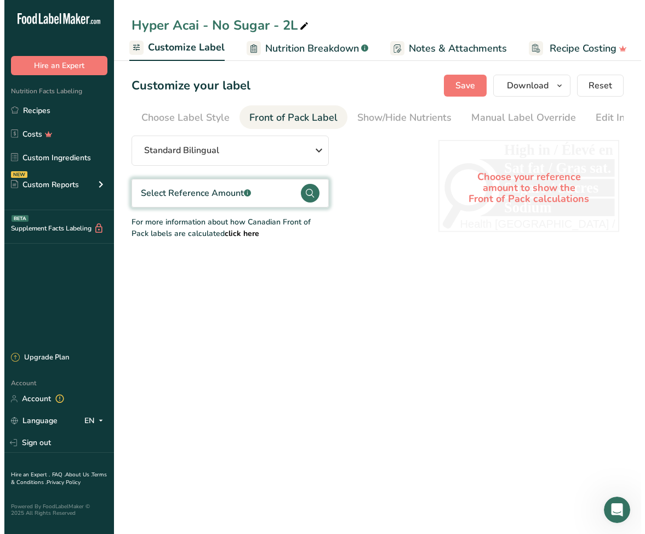
scroll to position [0, 106]
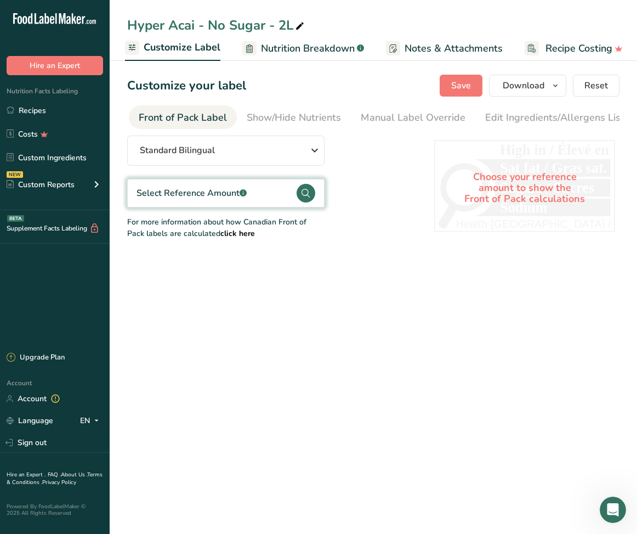
click at [304, 194] on circle at bounding box center [306, 193] width 19 height 19
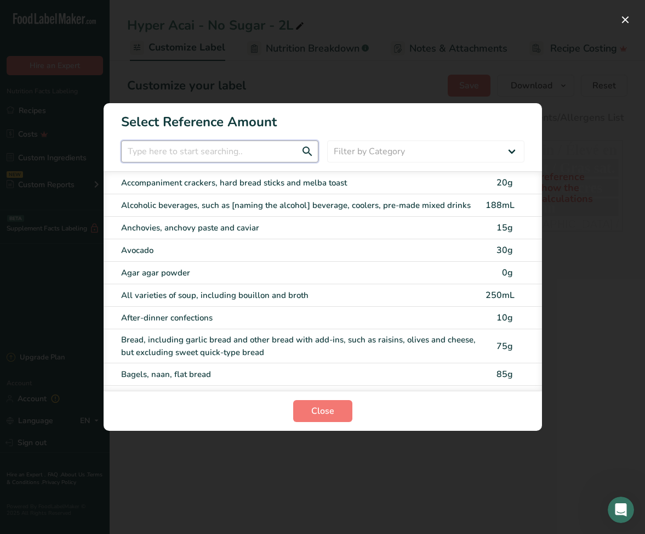
click at [260, 155] on input "FOP Category Selection Modal" at bounding box center [219, 151] width 197 height 22
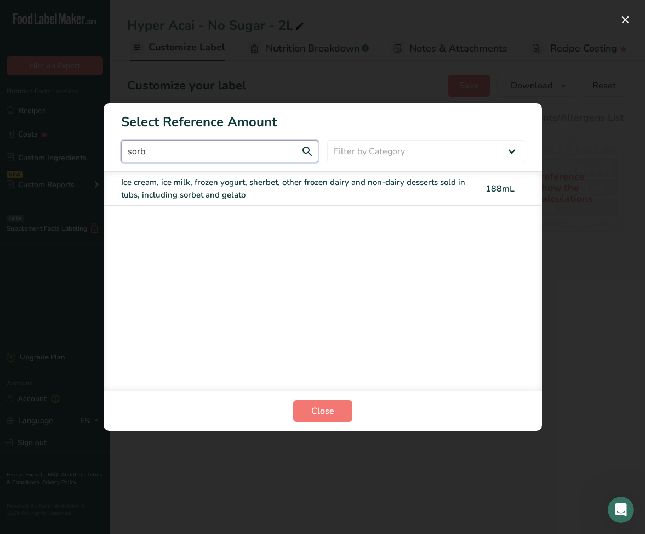
type input "sorb"
click at [262, 195] on div "Ice cream, ice milk, frozen yogurt, sherbet, other frozen dairy and non-dairy d…" at bounding box center [300, 188] width 358 height 25
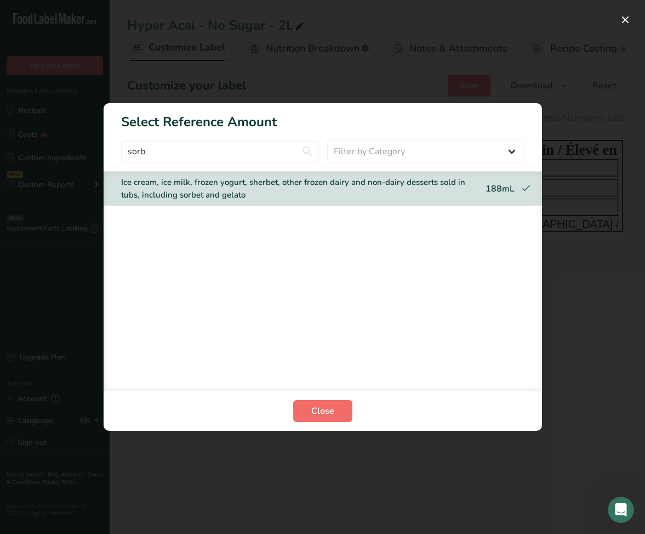
click at [316, 410] on span "Close" at bounding box center [322, 410] width 23 height 13
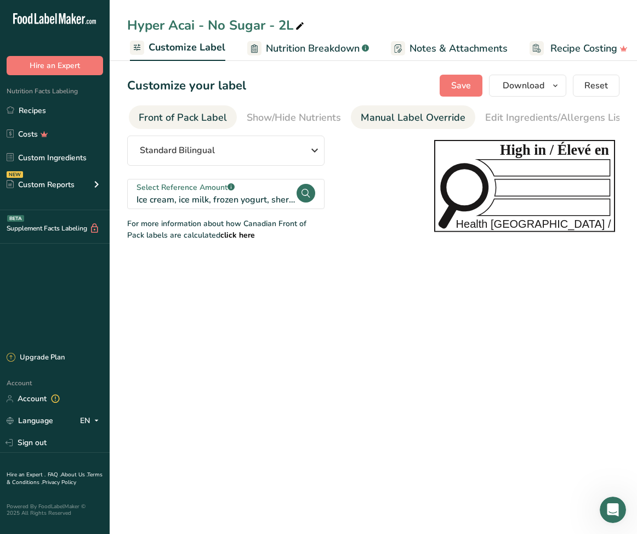
click at [410, 124] on div "Manual Label Override" at bounding box center [413, 117] width 105 height 15
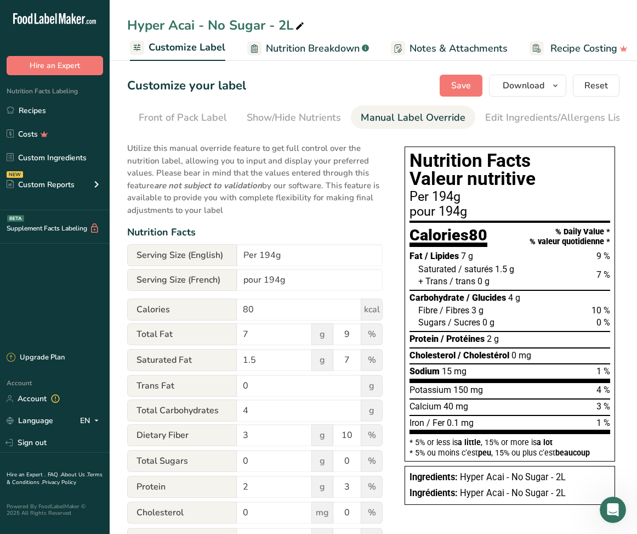
scroll to position [0, 203]
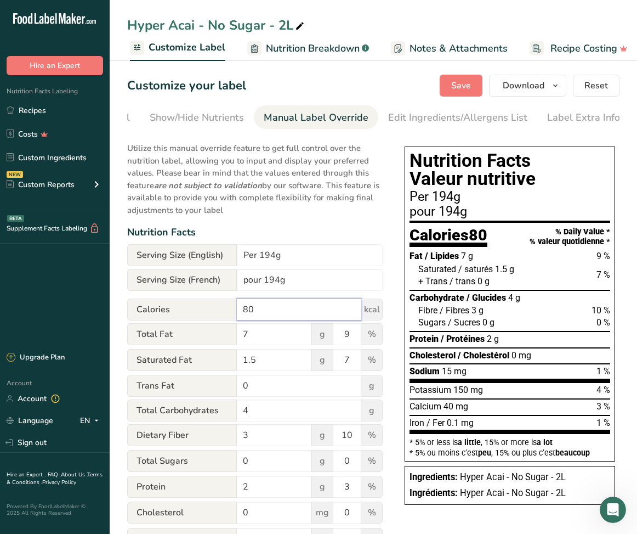
click at [288, 312] on input "80" at bounding box center [299, 309] width 124 height 22
type input "86"
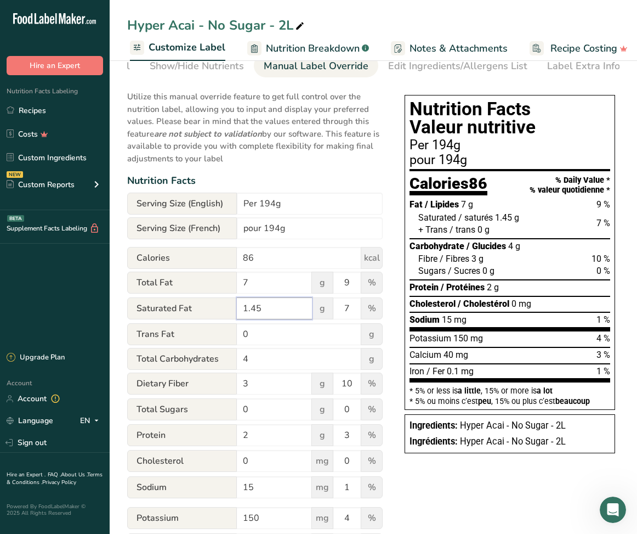
scroll to position [143, 0]
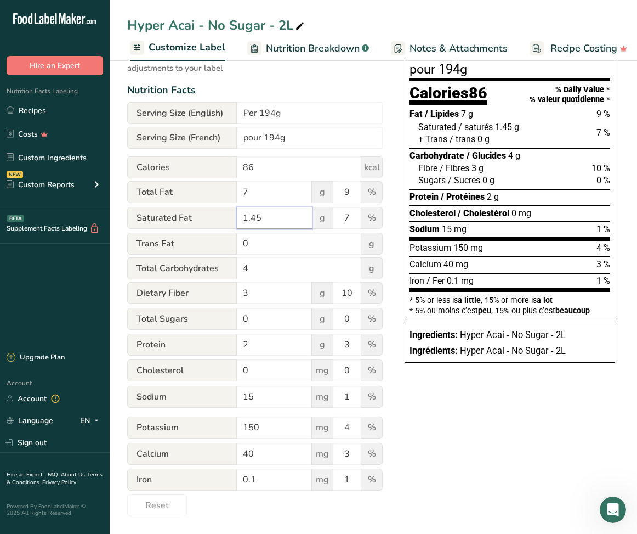
type input "1.45"
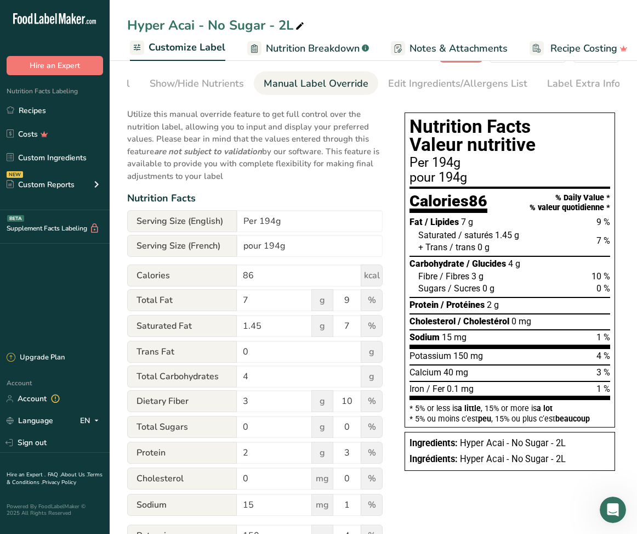
scroll to position [0, 0]
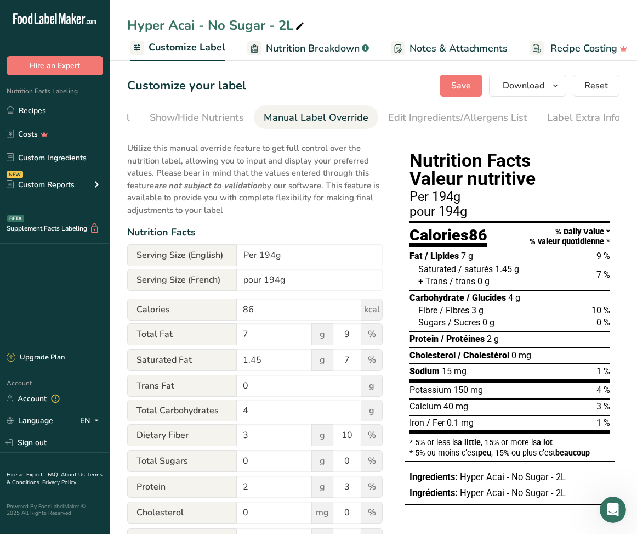
click at [185, 52] on span "Customize Label" at bounding box center [187, 47] width 77 height 15
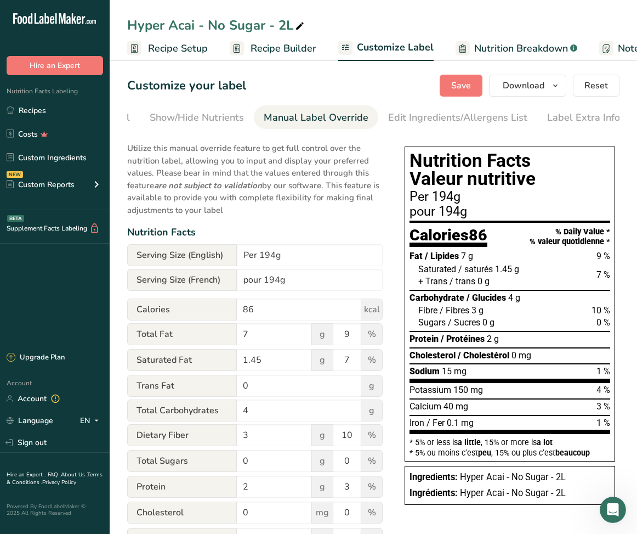
click at [161, 53] on span "Recipe Setup" at bounding box center [178, 48] width 60 height 15
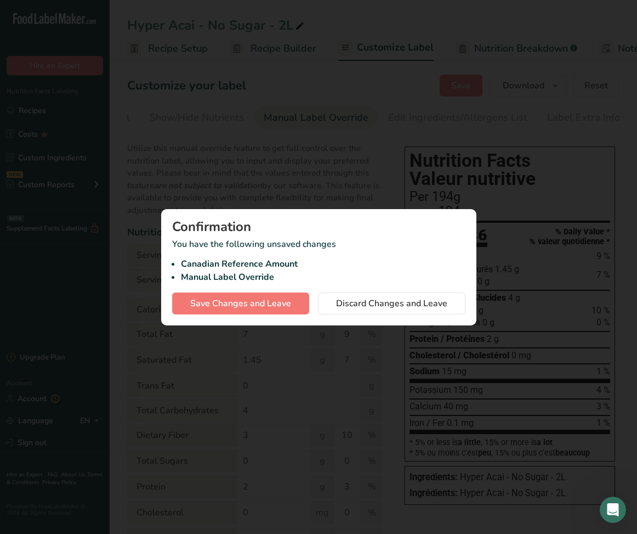
scroll to position [0, 4]
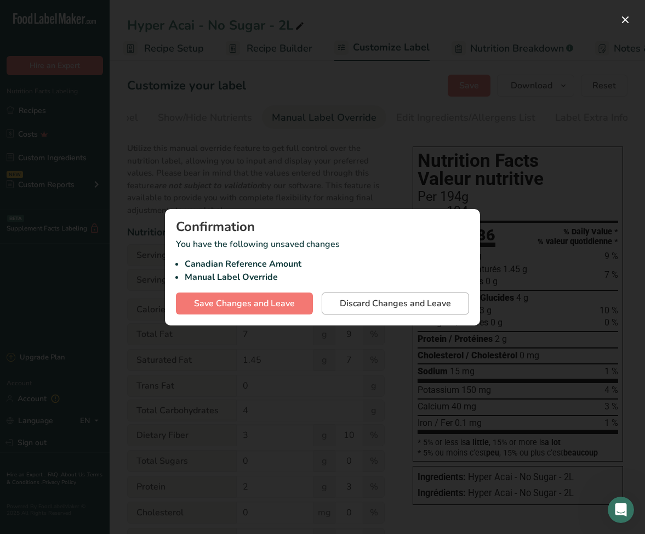
click at [371, 305] on span "Discard Changes and Leave" at bounding box center [395, 303] width 111 height 13
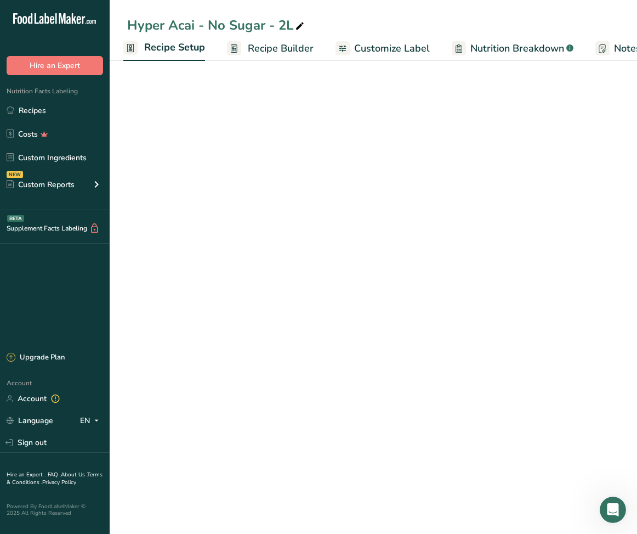
select select "17"
select select "22"
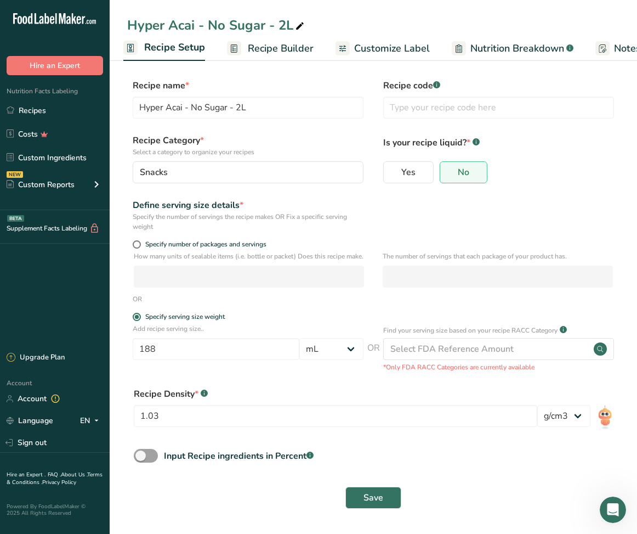
click at [486, 52] on span "Nutrition Breakdown" at bounding box center [517, 48] width 94 height 15
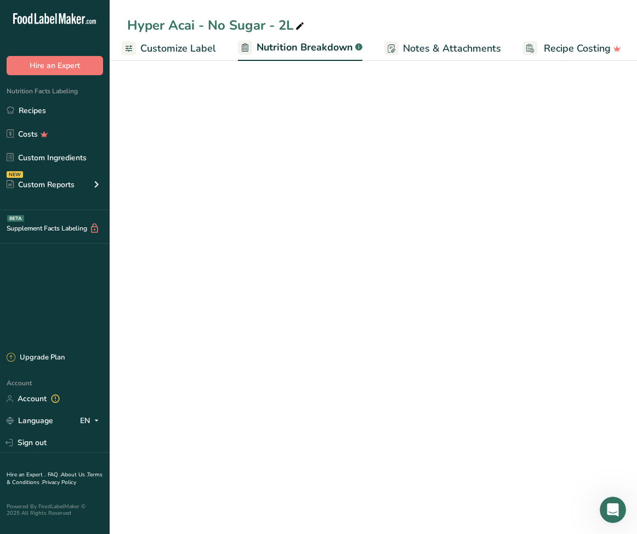
select select "Calories"
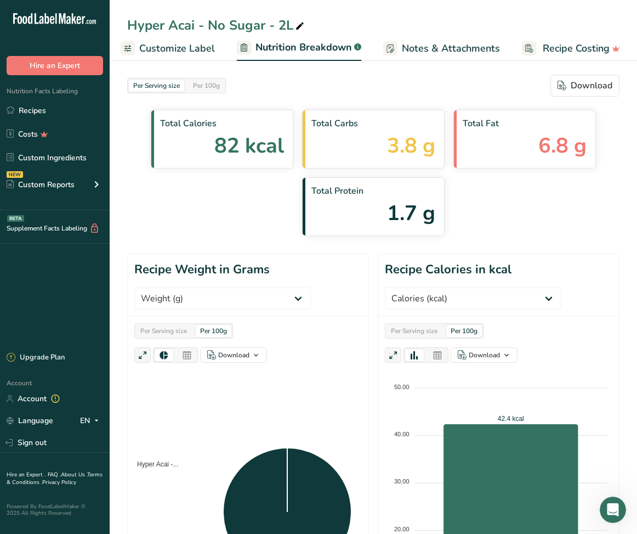
click at [190, 49] on span "Customize Label" at bounding box center [177, 48] width 76 height 15
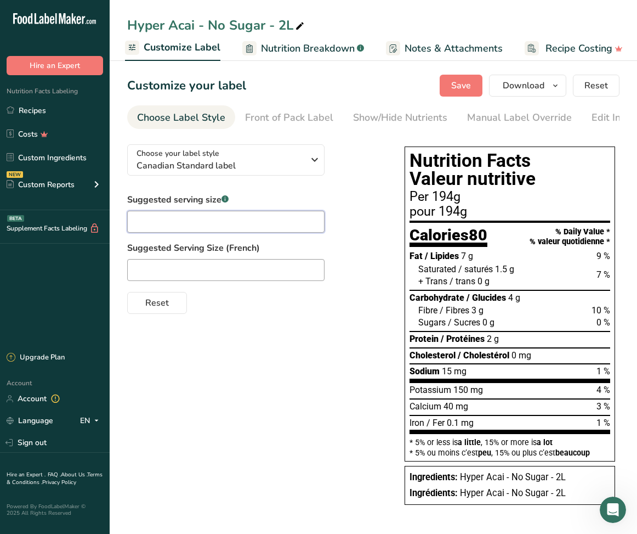
click at [197, 230] on input "text" at bounding box center [225, 222] width 197 height 22
drag, startPoint x: 165, startPoint y: 225, endPoint x: 203, endPoint y: 226, distance: 37.8
click at [203, 226] on input "2/3 cup (188 mL)" at bounding box center [225, 222] width 197 height 22
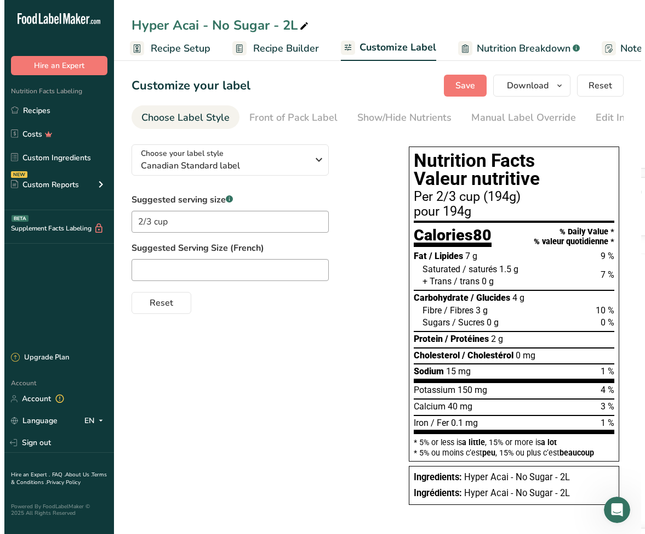
scroll to position [0, 0]
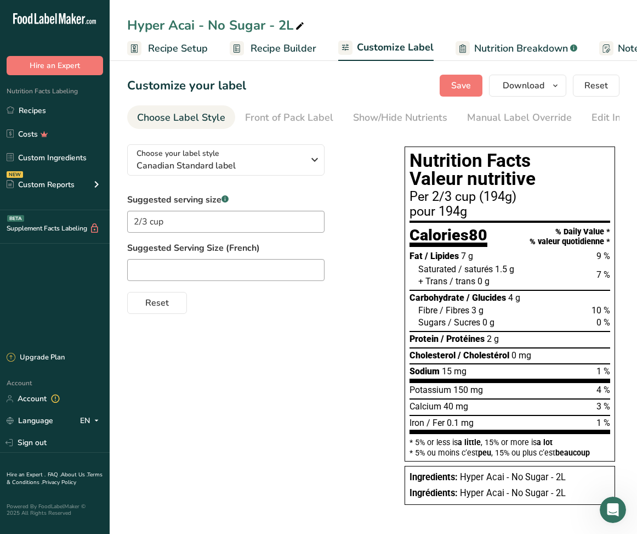
click at [157, 50] on span "Recipe Setup" at bounding box center [178, 48] width 60 height 15
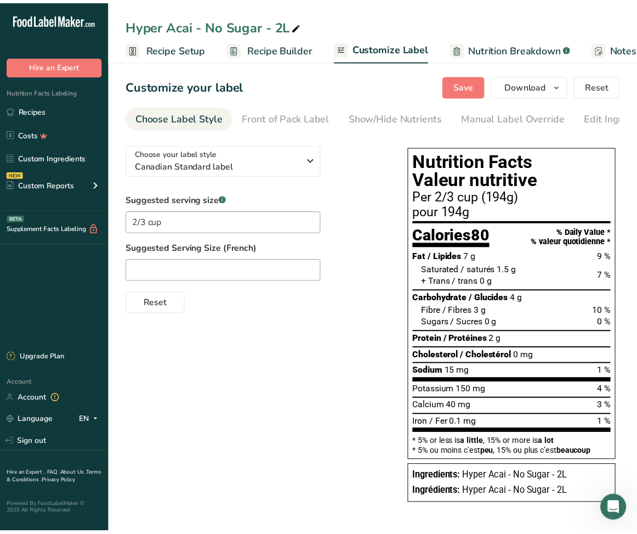
scroll to position [0, 4]
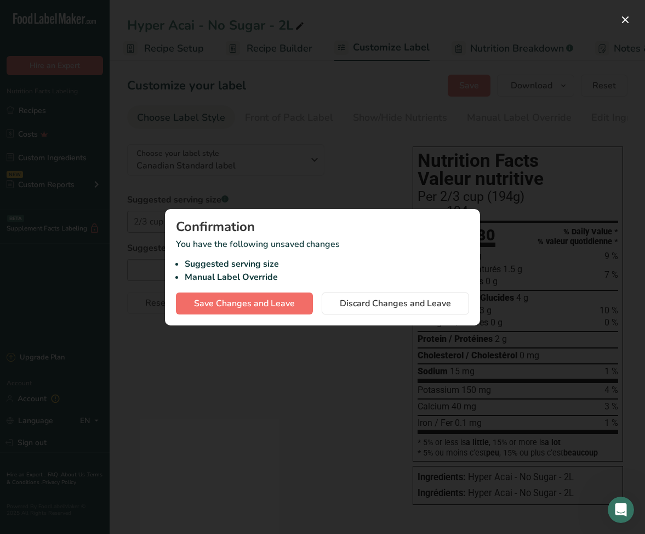
click at [250, 299] on span "Save Changes and Leave" at bounding box center [244, 303] width 101 height 13
type input "2/3 cup"
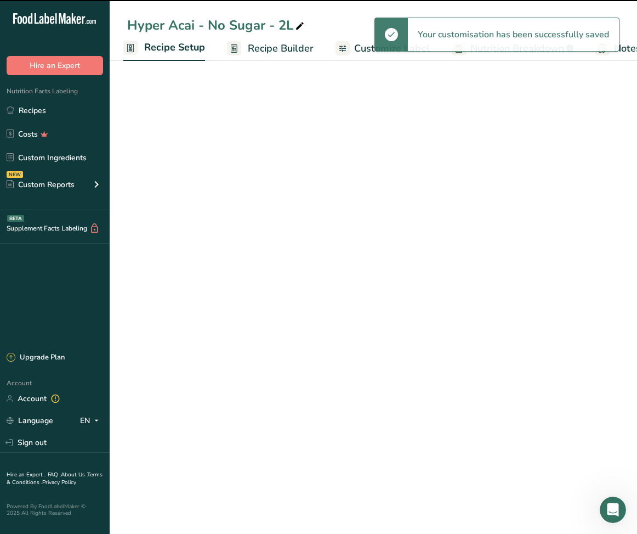
select select "17"
select select "22"
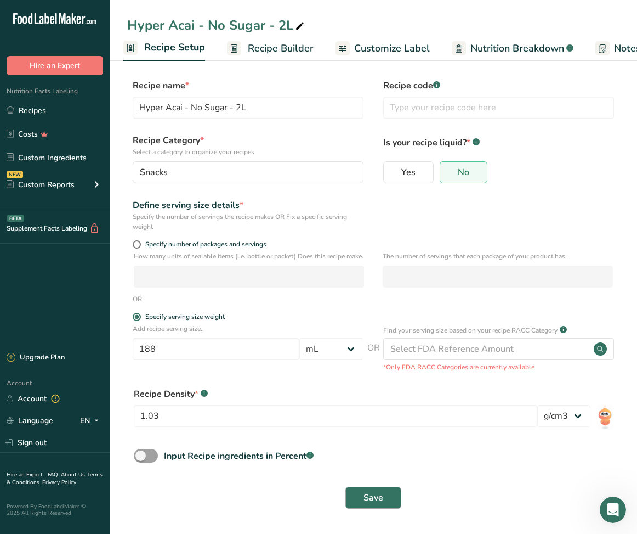
click at [368, 504] on span "Save" at bounding box center [374, 497] width 20 height 13
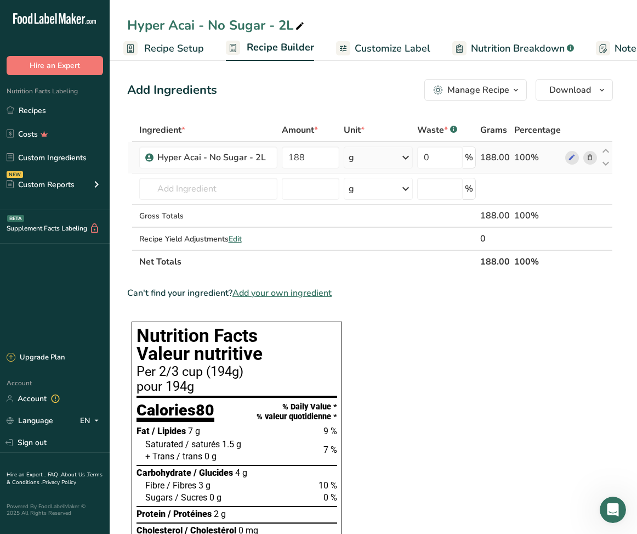
click at [396, 157] on div "g" at bounding box center [378, 157] width 69 height 22
click at [362, 294] on div "mL" at bounding box center [396, 296] width 83 height 12
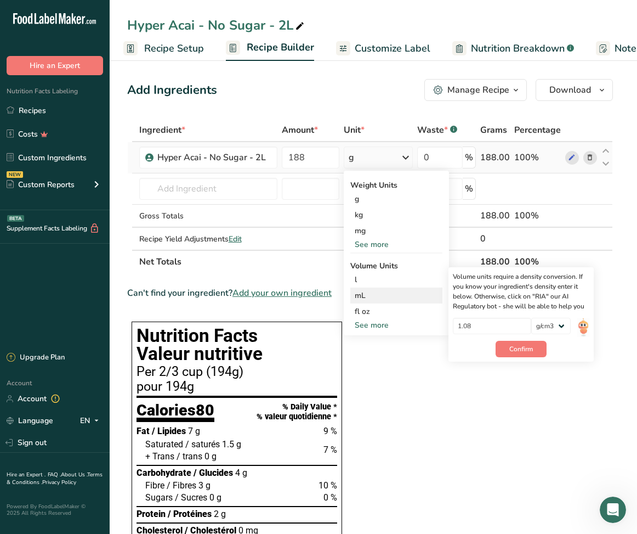
click at [389, 296] on div "mL" at bounding box center [396, 296] width 83 height 12
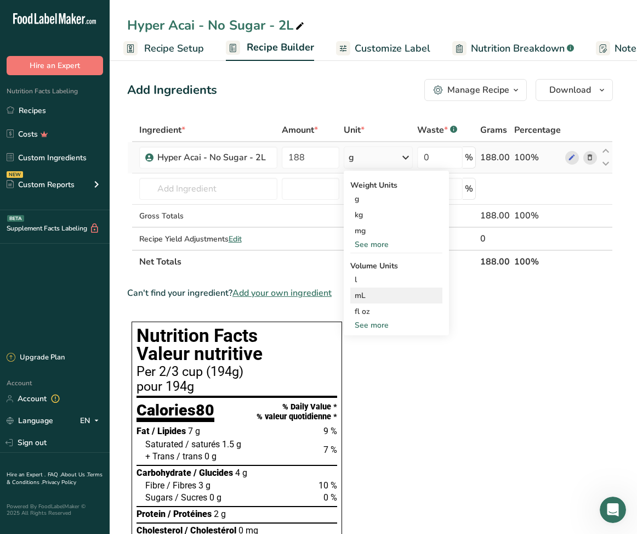
click at [360, 295] on div "mL" at bounding box center [396, 296] width 83 height 12
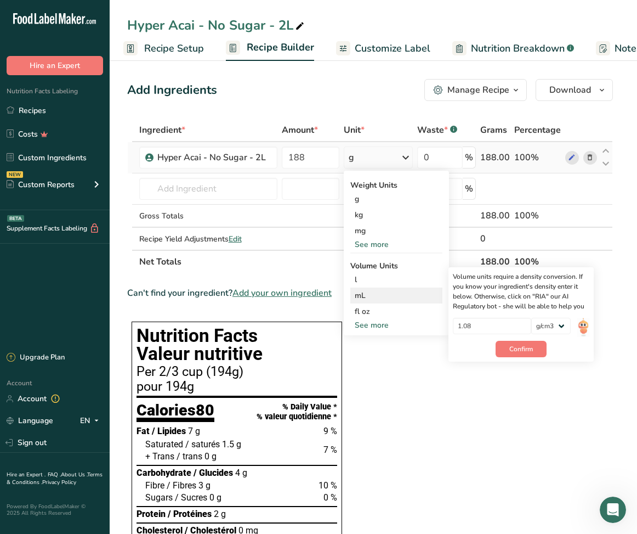
click at [360, 295] on div "mL" at bounding box center [396, 296] width 83 height 12
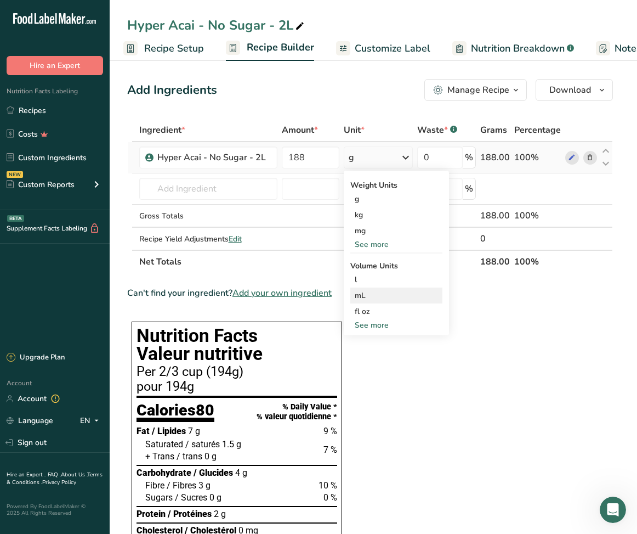
click at [360, 295] on div "mL" at bounding box center [396, 296] width 83 height 12
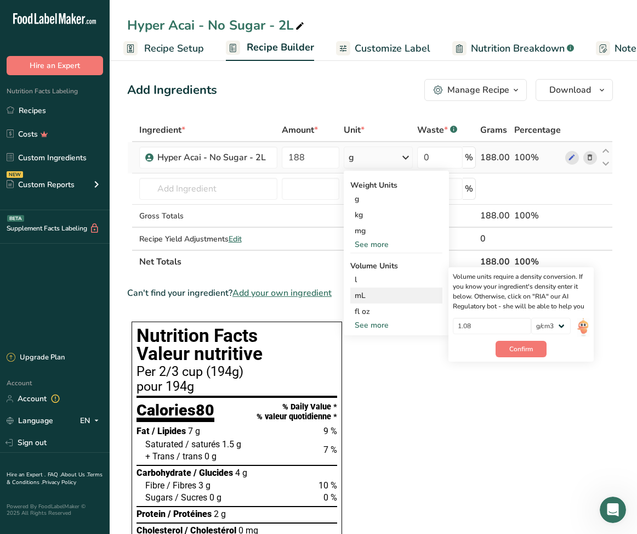
click at [360, 295] on div "mL" at bounding box center [396, 296] width 83 height 12
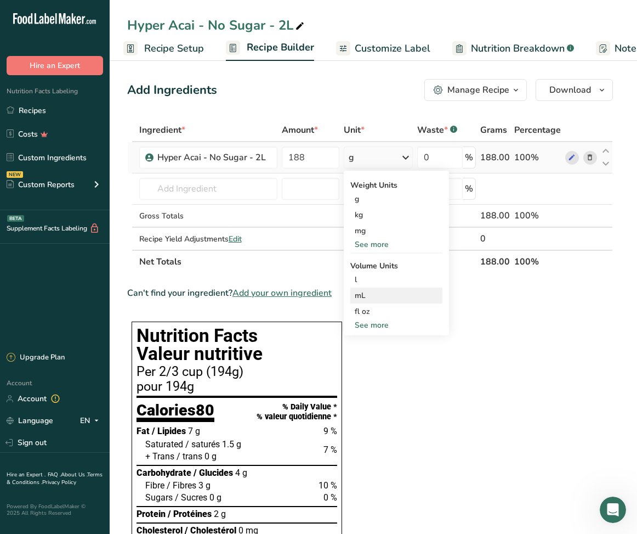
click at [376, 298] on div "mL" at bounding box center [396, 296] width 83 height 12
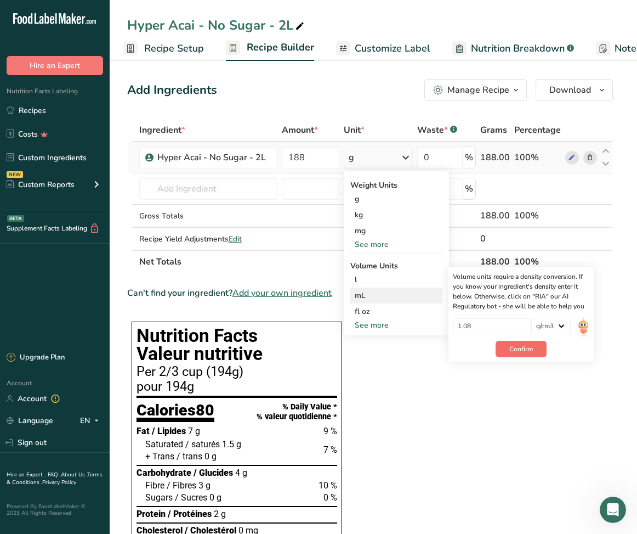
click at [509, 347] on button "Confirm" at bounding box center [521, 349] width 51 height 16
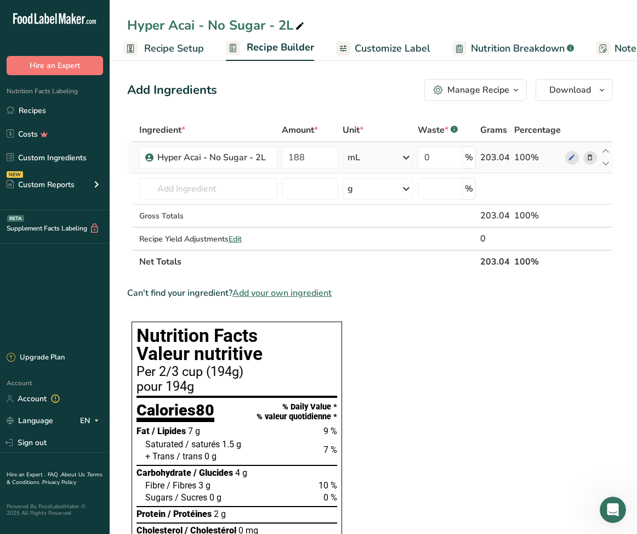
click at [406, 158] on icon at bounding box center [406, 157] width 13 height 20
click at [378, 294] on div "mL" at bounding box center [395, 296] width 83 height 12
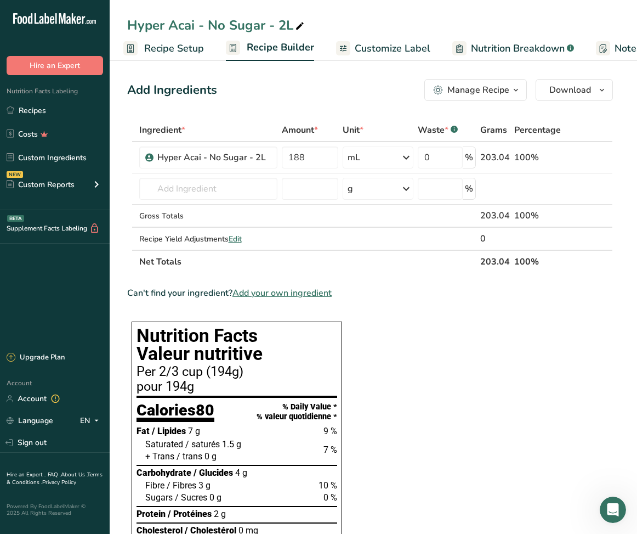
click at [416, 54] on span "Customize Label" at bounding box center [393, 48] width 76 height 15
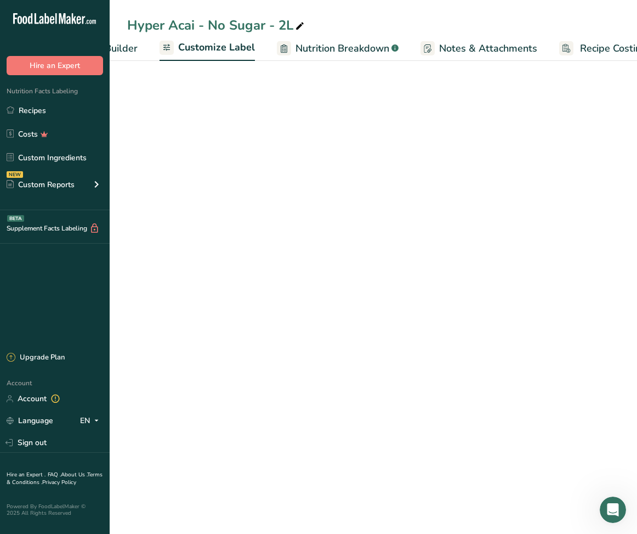
scroll to position [0, 213]
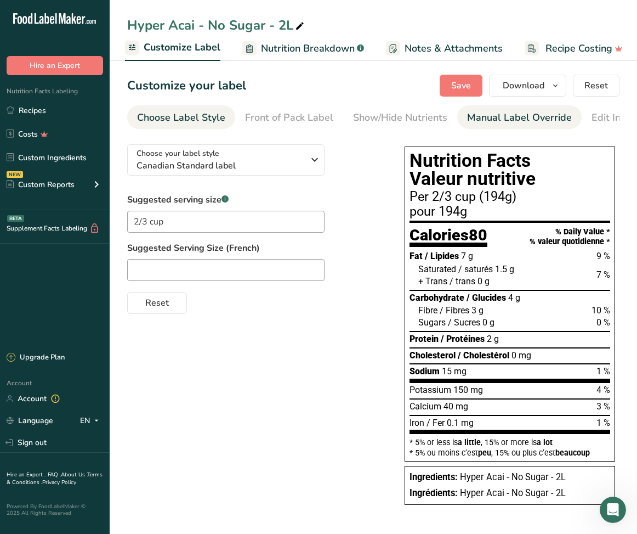
click at [492, 124] on div "Manual Label Override" at bounding box center [519, 117] width 105 height 15
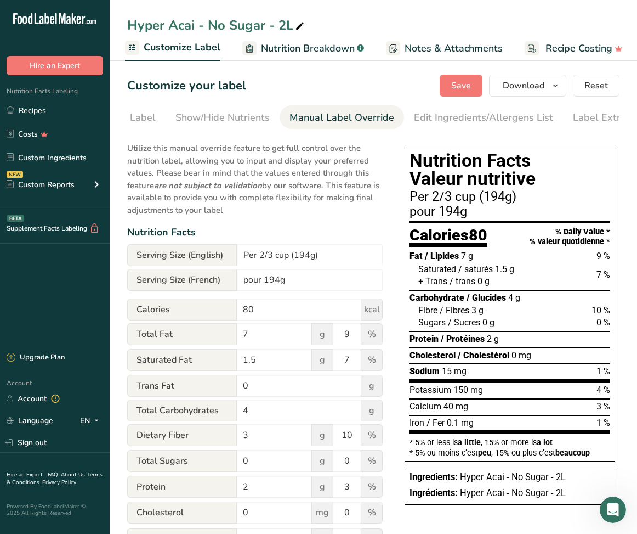
scroll to position [0, 203]
drag, startPoint x: 294, startPoint y: 252, endPoint x: 313, endPoint y: 253, distance: 18.1
click at [313, 253] on input "Per 2/3 cup (194g)" at bounding box center [310, 255] width 146 height 22
type input "Per 2/3 cup (188 mL)"
click at [326, 230] on div "Nutrition Facts" at bounding box center [255, 232] width 256 height 15
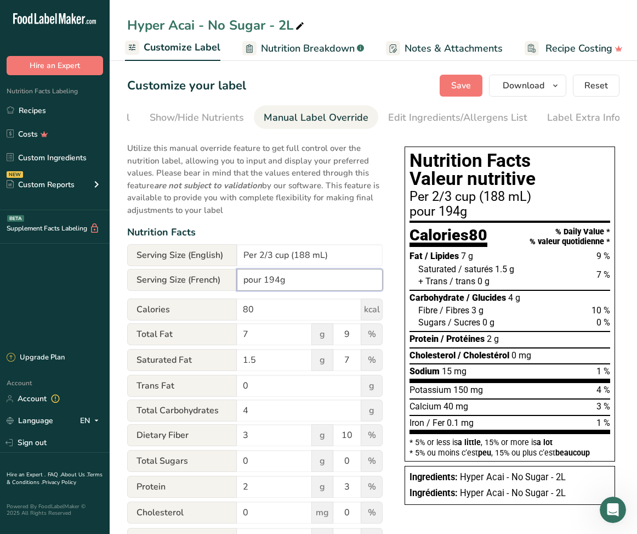
drag, startPoint x: 244, startPoint y: 282, endPoint x: 286, endPoint y: 282, distance: 42.2
click at [286, 282] on input "pour 194g" at bounding box center [310, 280] width 146 height 22
type input "(188 mL)"
click at [347, 226] on div "Nutrition Facts" at bounding box center [255, 232] width 256 height 15
click at [474, 88] on button "Save" at bounding box center [461, 86] width 43 height 22
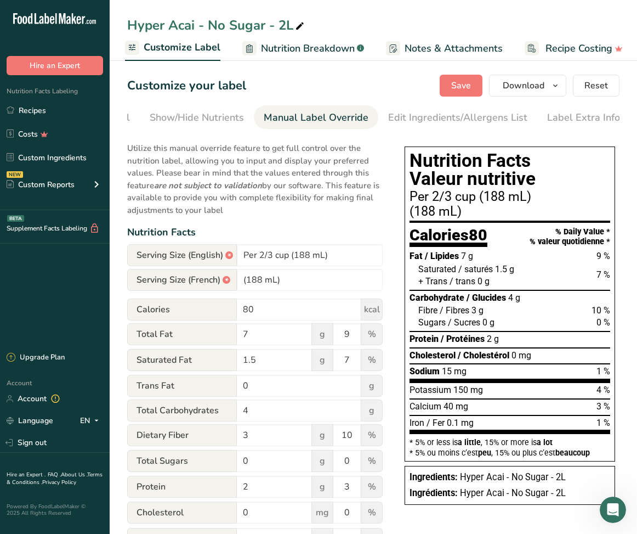
click at [210, 45] on span "Customize Label" at bounding box center [182, 47] width 77 height 15
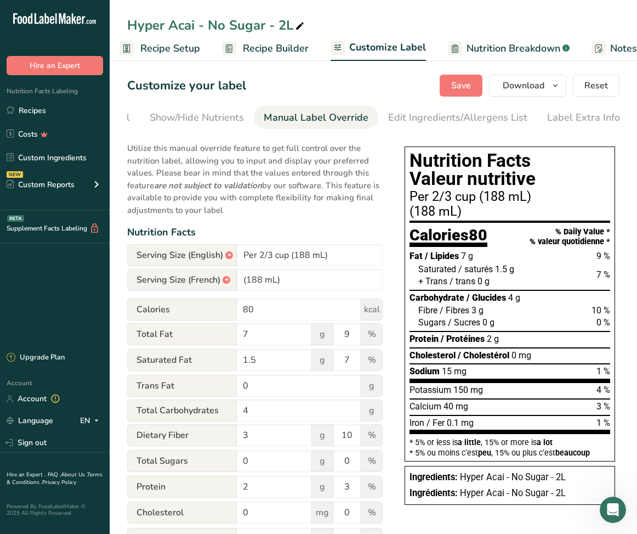
scroll to position [0, 0]
click at [168, 49] on span "Recipe Setup" at bounding box center [178, 48] width 60 height 15
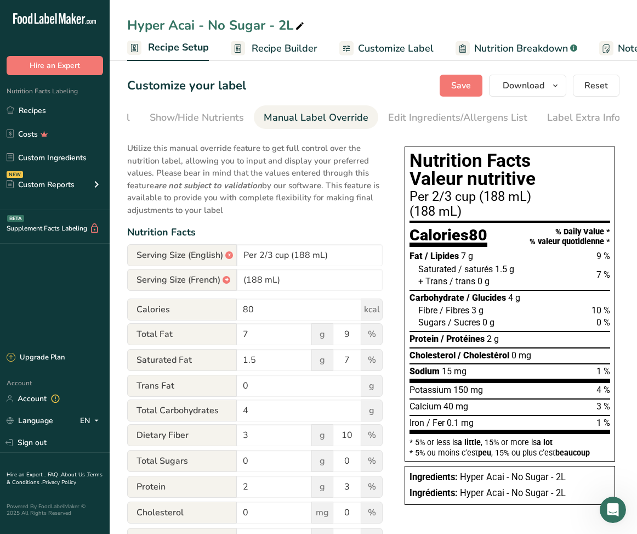
scroll to position [0, 4]
select select "17"
select select "22"
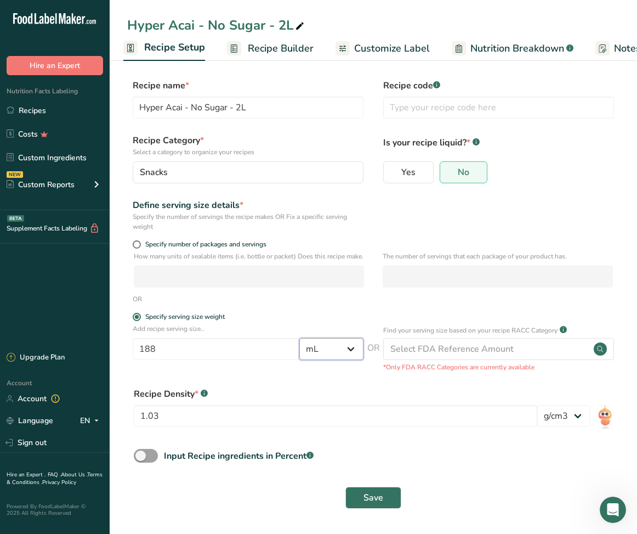
select select "3"
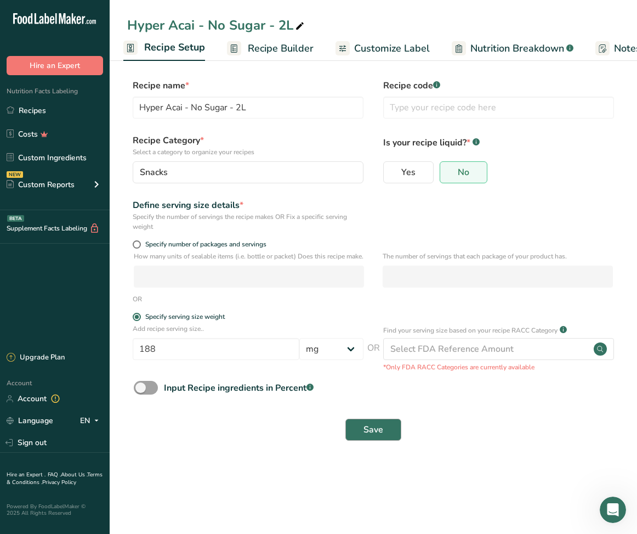
click at [361, 437] on button "Save" at bounding box center [373, 429] width 56 height 22
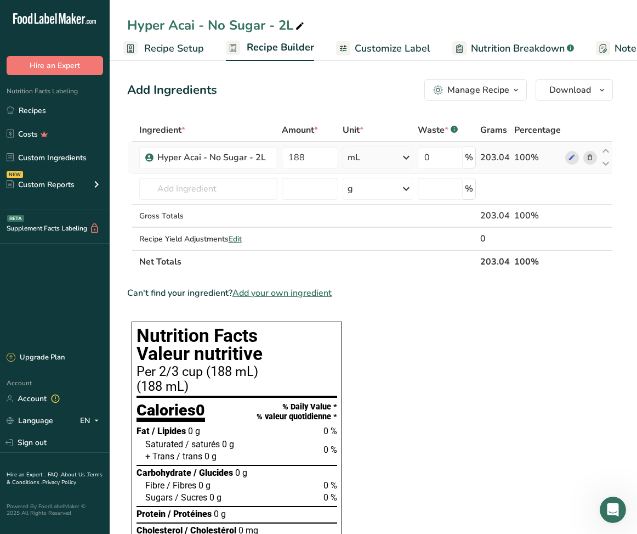
click at [406, 158] on icon at bounding box center [406, 157] width 13 height 20
click at [401, 235] on div "mg" at bounding box center [395, 231] width 92 height 16
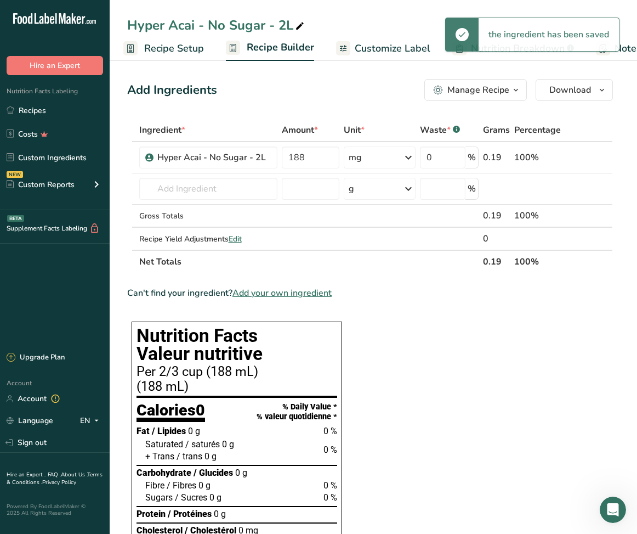
click at [423, 297] on div "Can't find your ingredient? Add your own ingredient" at bounding box center [370, 292] width 486 height 13
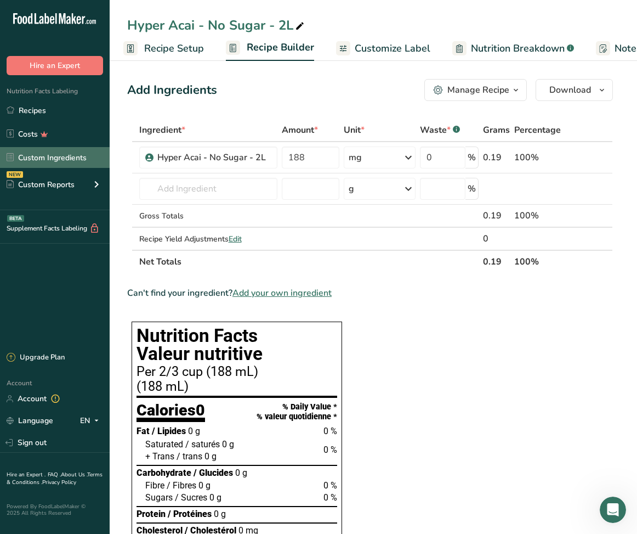
click at [46, 161] on link "Custom Ingredients" at bounding box center [55, 157] width 110 height 21
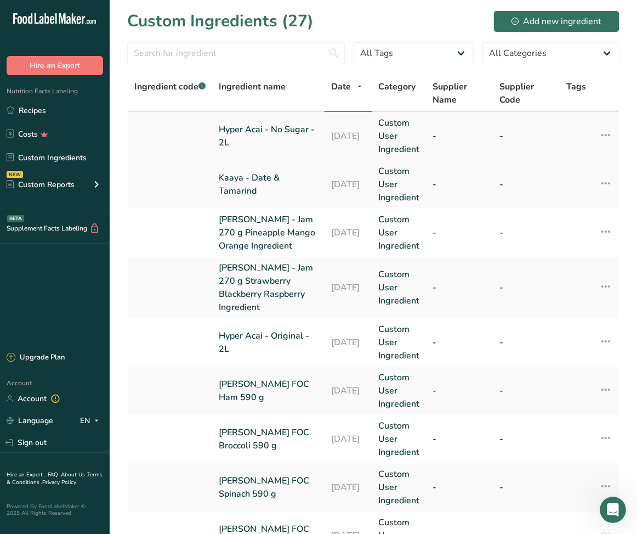
click at [276, 138] on link "Hyper Acai - No Sugar - 2L" at bounding box center [268, 136] width 99 height 26
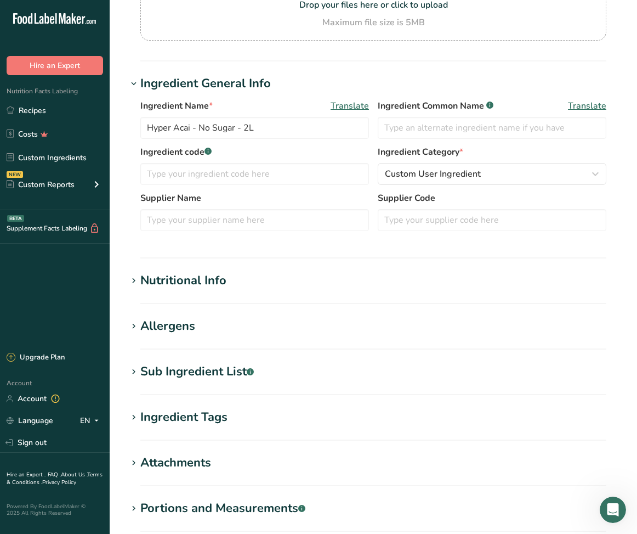
scroll to position [250, 0]
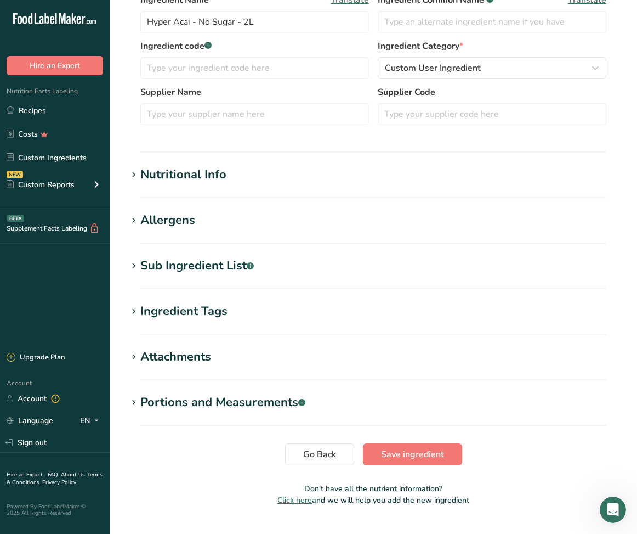
click at [195, 179] on div "Nutritional Info" at bounding box center [183, 175] width 86 height 18
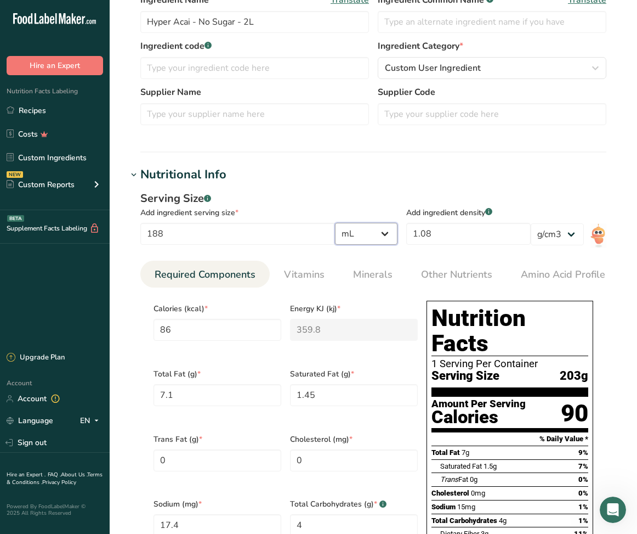
select select "3"
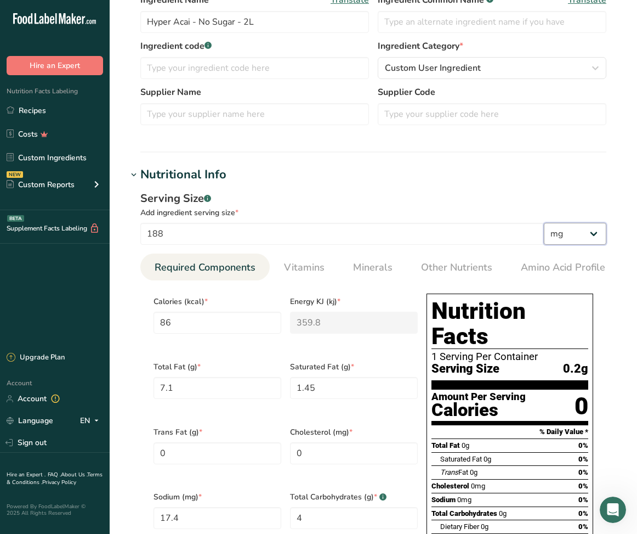
type input "0.0796"
type KJ "0.3331"
type Fat "0.0066"
type Fat "0.0013"
type input "0.0161"
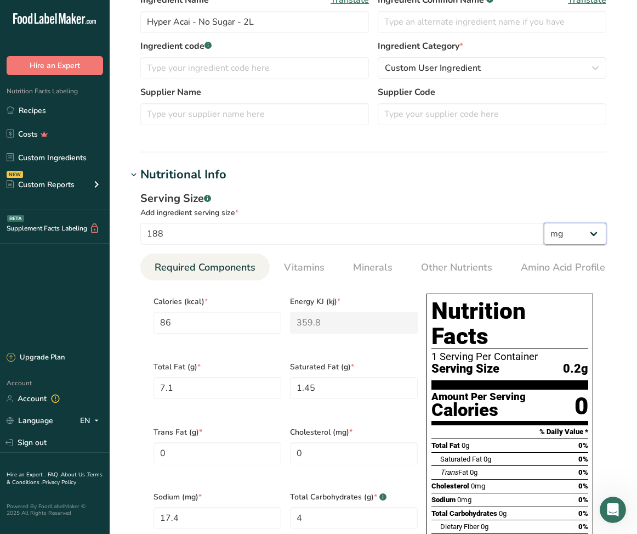
type Carbohydrates "0.0037"
type Fiber "0.0028"
type Sugars "0.0005"
type input "0.0017"
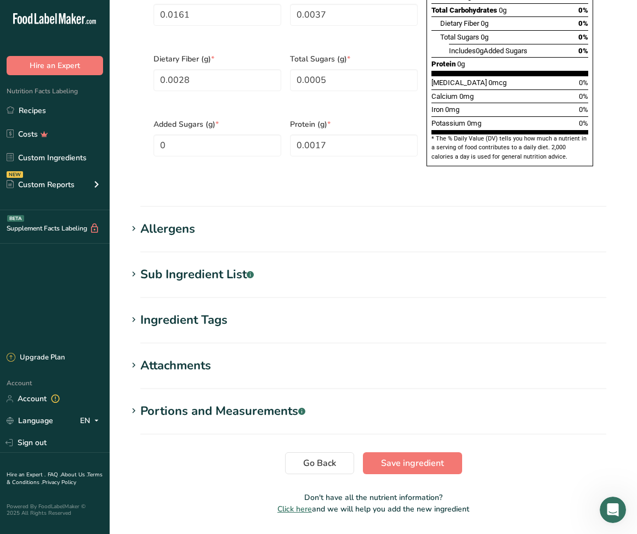
scroll to position [757, 0]
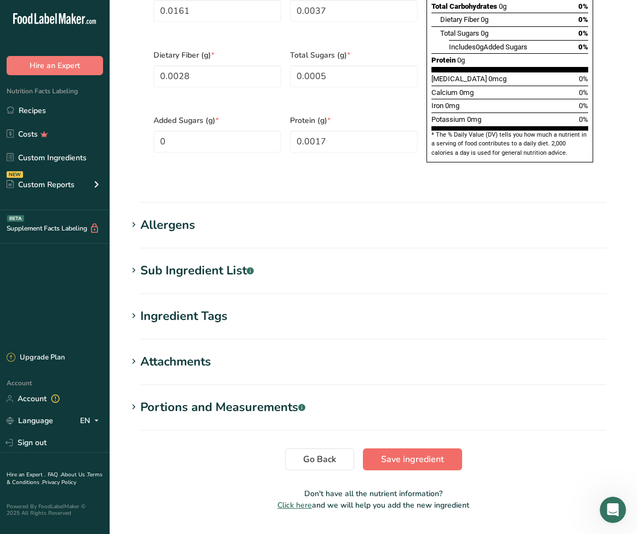
click at [436, 452] on span "Save ingredient" at bounding box center [412, 458] width 63 height 13
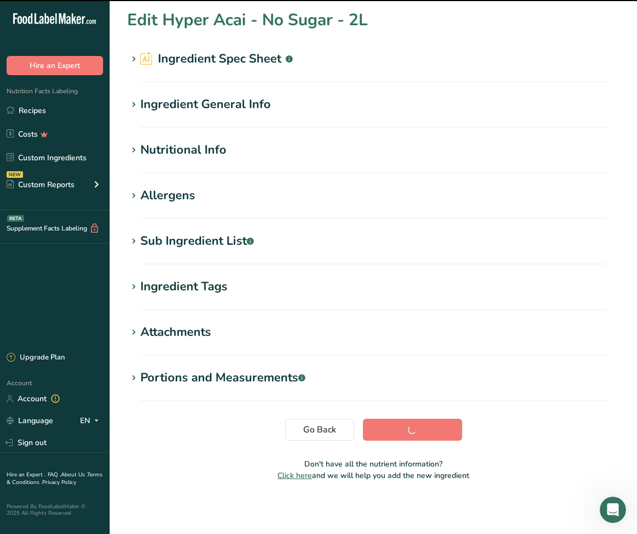
scroll to position [1, 0]
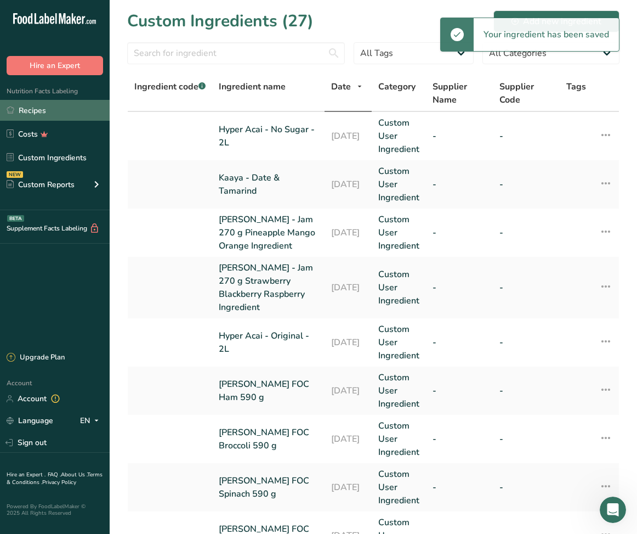
click at [50, 112] on link "Recipes" at bounding box center [55, 110] width 110 height 21
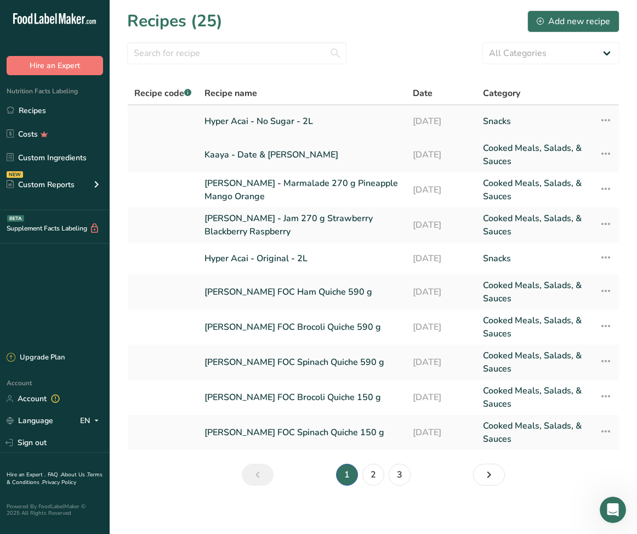
click at [267, 120] on link "Hyper Acai - No Sugar - 2L" at bounding box center [302, 121] width 195 height 23
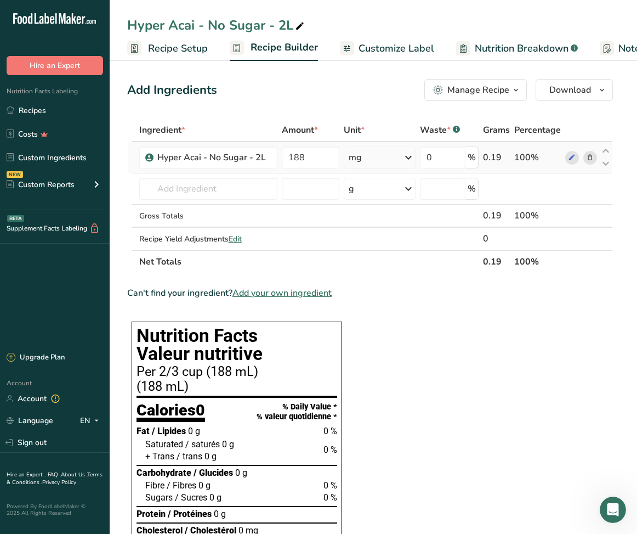
click at [389, 157] on div "mg" at bounding box center [380, 157] width 72 height 22
click at [372, 202] on div "g" at bounding box center [396, 199] width 92 height 16
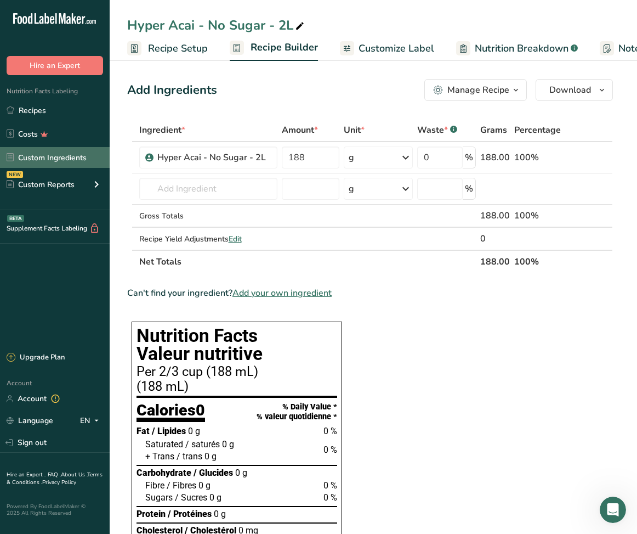
click at [48, 158] on link "Custom Ingredients" at bounding box center [55, 157] width 110 height 21
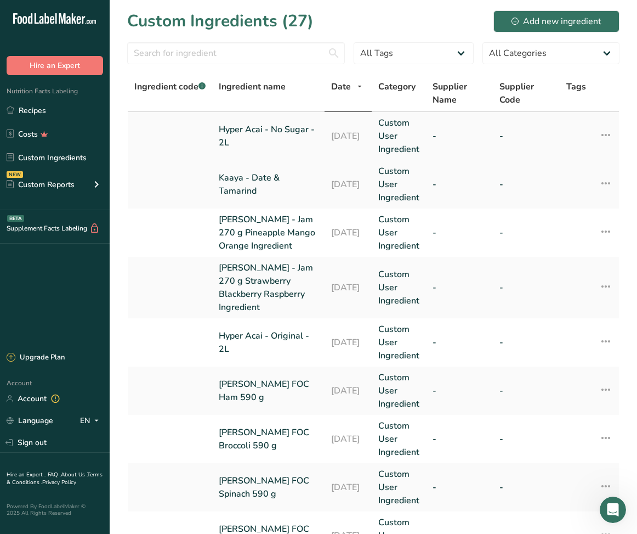
click at [247, 138] on link "Hyper Acai - No Sugar - 2L" at bounding box center [268, 136] width 99 height 26
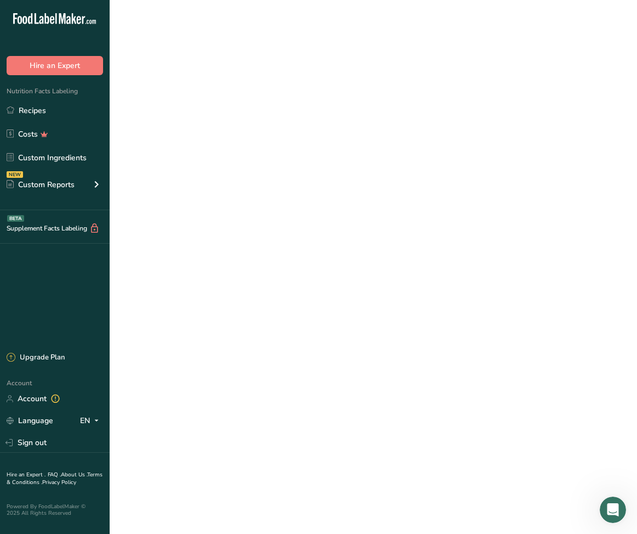
select select "3"
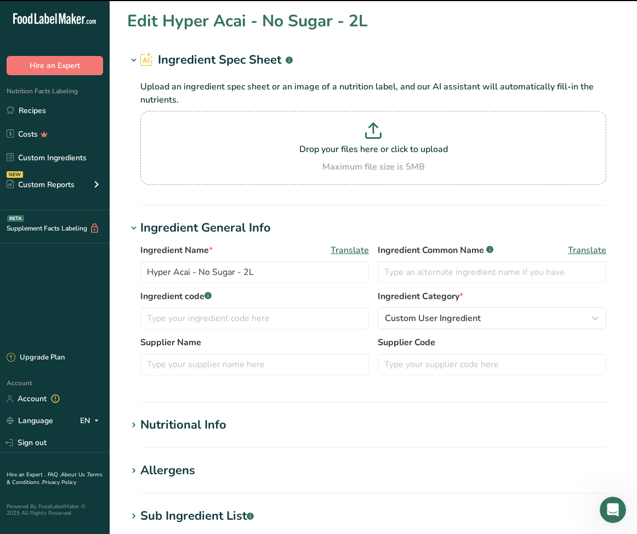
type input "0.08"
type KJ "0.333"
type Fat "0.007"
type Fat "0.001"
type Fat "0"
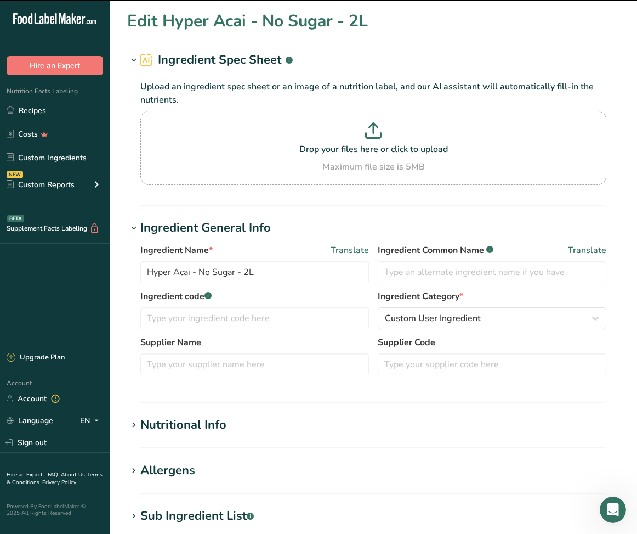
type input "0"
type input "0.016"
type Carbohydrates "0.004"
type Fiber "0.003"
type Sugars "0.001"
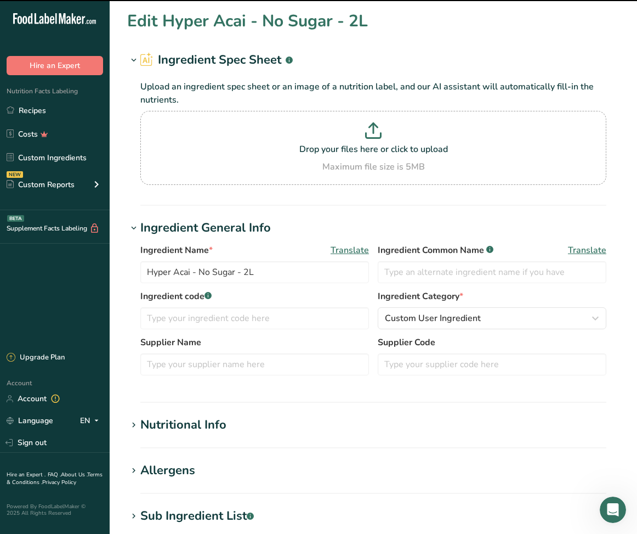
type Sugars "0"
type input "0.002"
click at [220, 419] on div "Nutritional Info" at bounding box center [183, 425] width 86 height 18
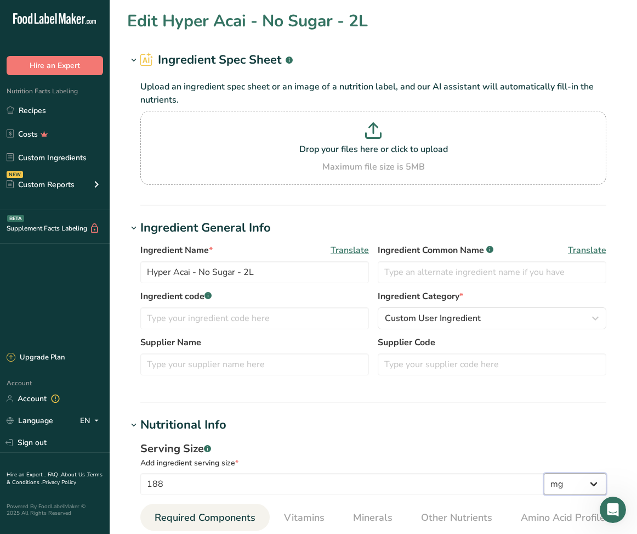
select select "0"
type input "79.6"
type KJ "333.1001"
type Fat "6.5999"
type Fat "1.3"
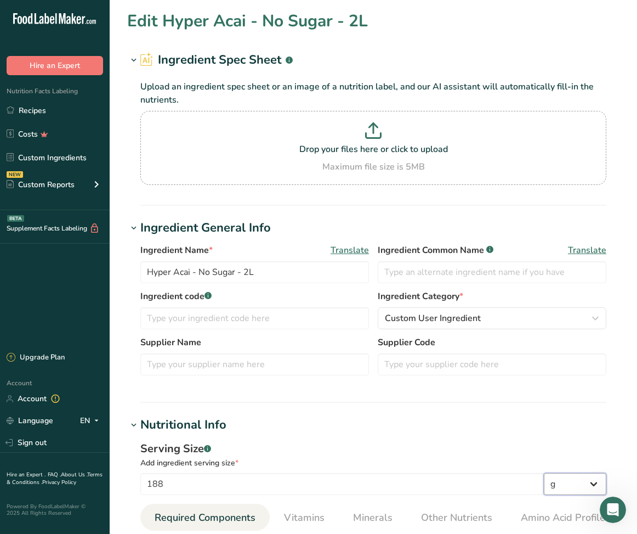
type input "16.0999"
type Carbohydrates "3.7"
type Fiber "2.8001"
type Sugars "0.5001"
type input "1.7001"
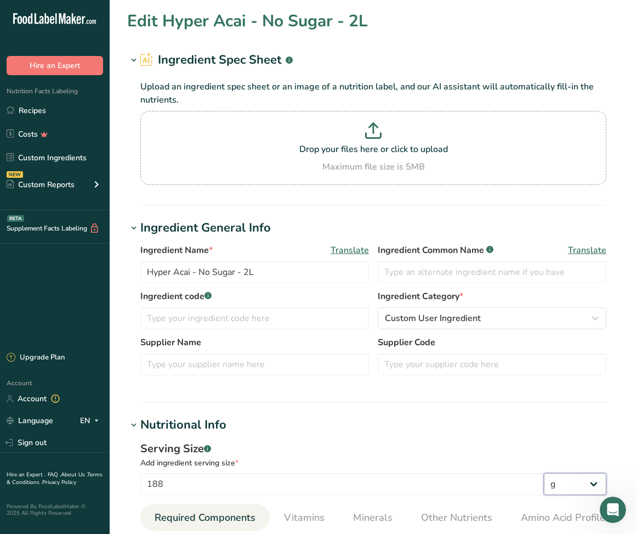
scroll to position [410, 0]
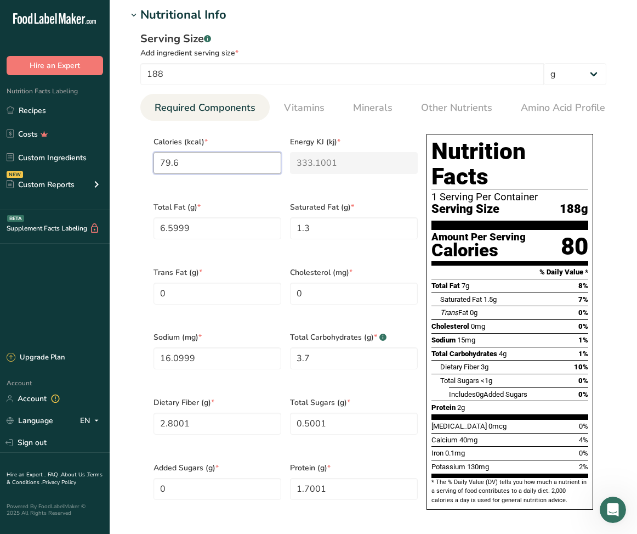
click at [209, 168] on input "79.6" at bounding box center [218, 163] width 128 height 22
type input "8"
type KJ "33.5"
type input "86"
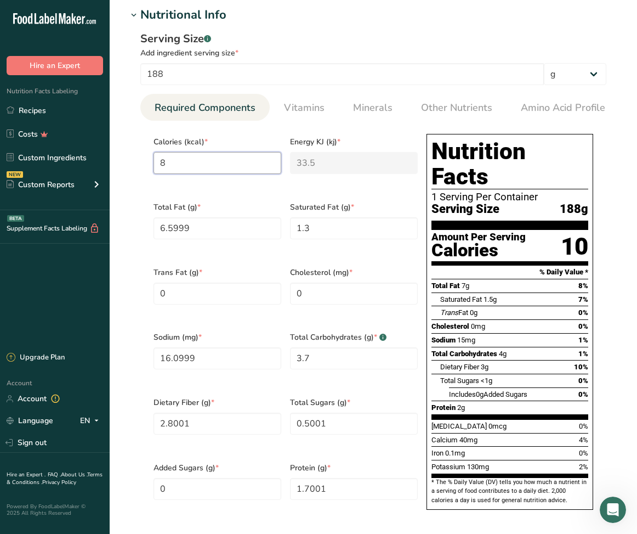
type KJ "359.8"
type input "86"
type Fat "1.45"
type input "17.4"
type Carbohydrates "4"
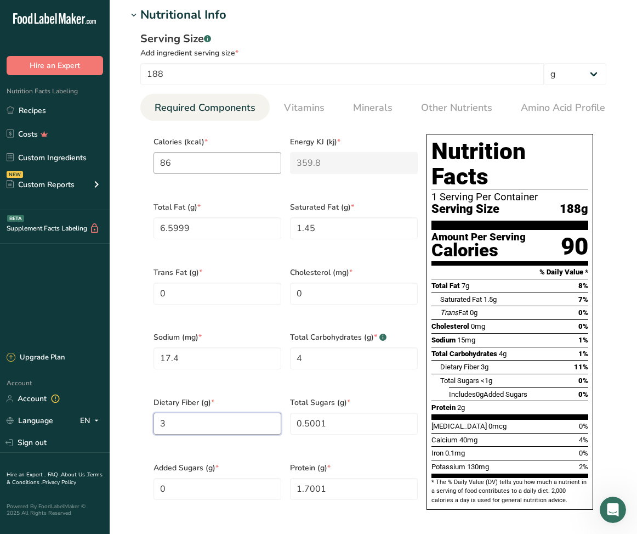
type Fiber "3"
type Sugars "0.5"
type input "1.8"
click at [360, 105] on span "Minerals" at bounding box center [372, 107] width 39 height 15
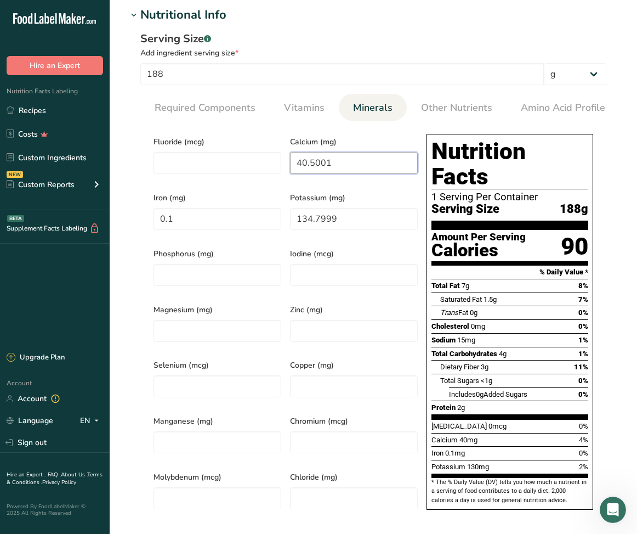
click at [308, 166] on input "40.5001" at bounding box center [354, 163] width 128 height 22
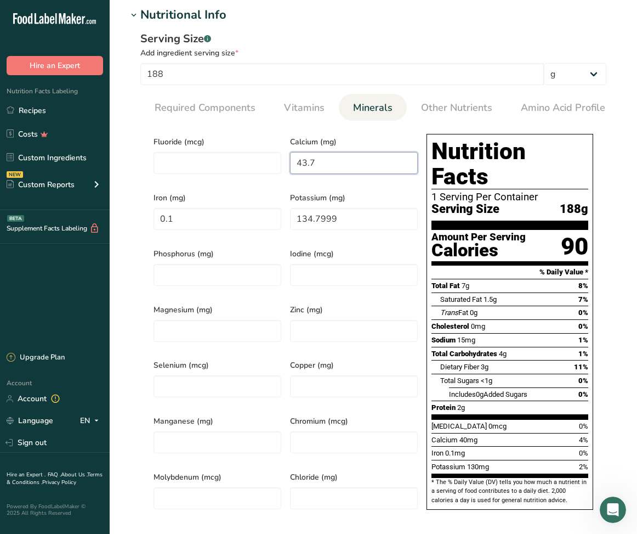
type input "43.7"
type input "0.11"
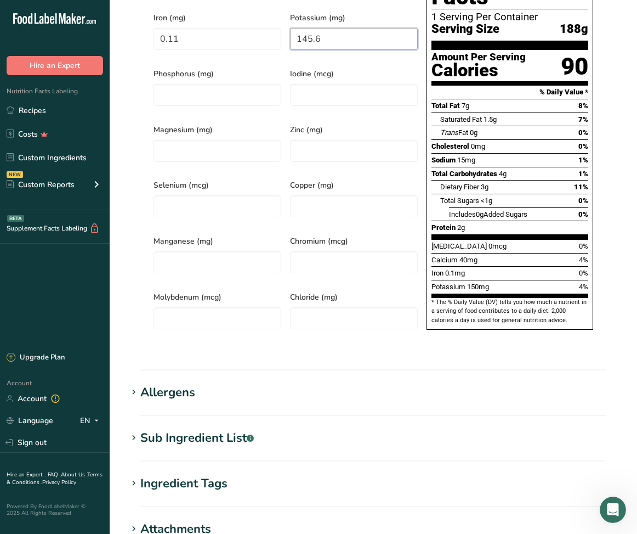
scroll to position [757, 0]
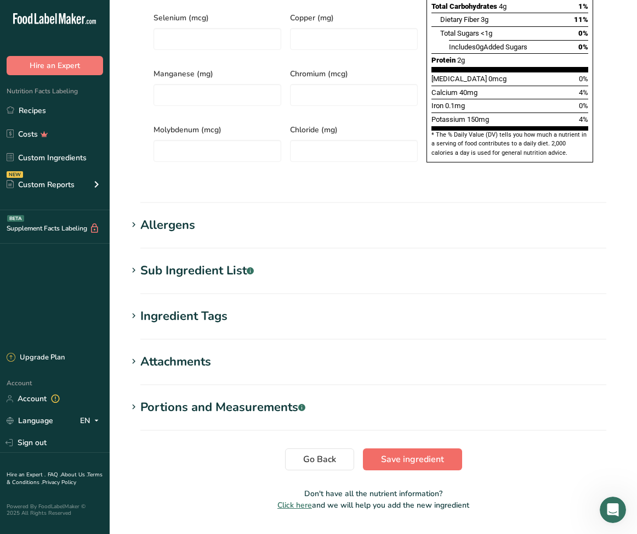
type input "145.6"
click at [393, 452] on span "Save ingredient" at bounding box center [412, 458] width 63 height 13
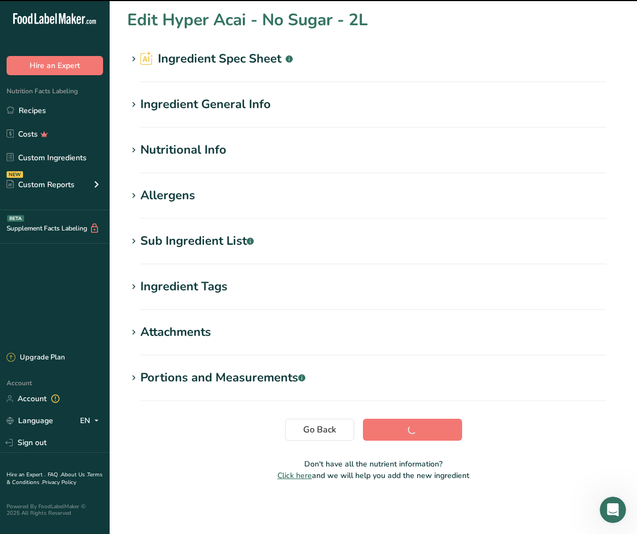
scroll to position [1, 0]
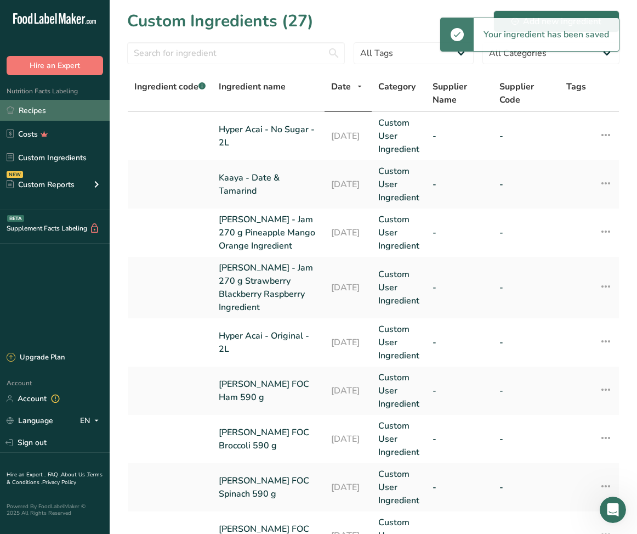
click at [39, 116] on link "Recipes" at bounding box center [55, 110] width 110 height 21
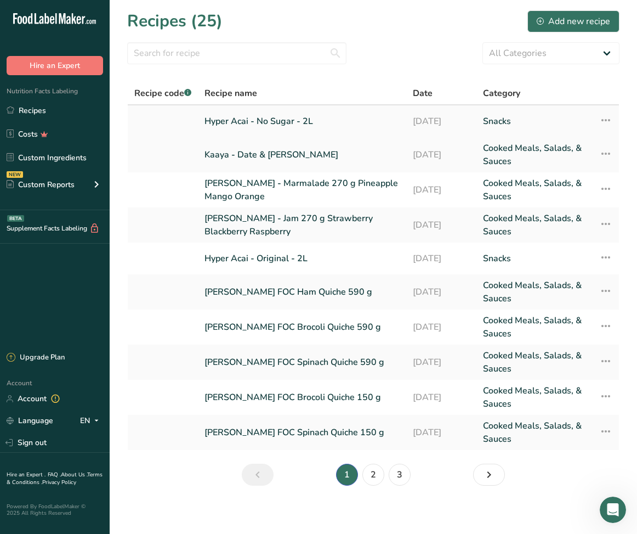
click at [252, 120] on link "Hyper Acai - No Sugar - 2L" at bounding box center [302, 121] width 195 height 23
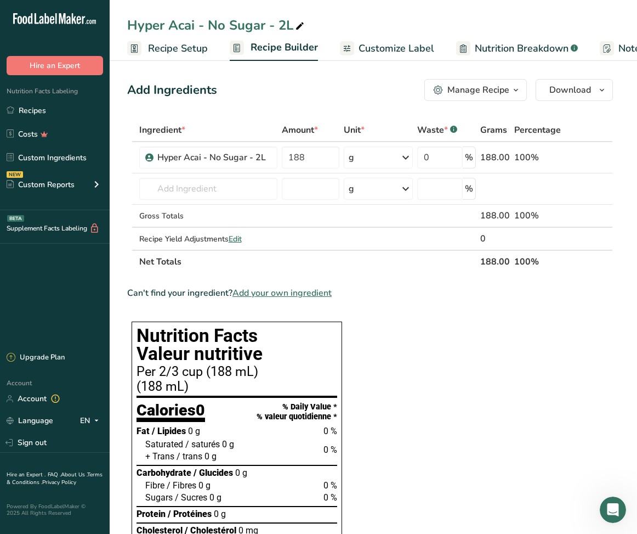
click at [176, 52] on span "Recipe Setup" at bounding box center [178, 48] width 60 height 15
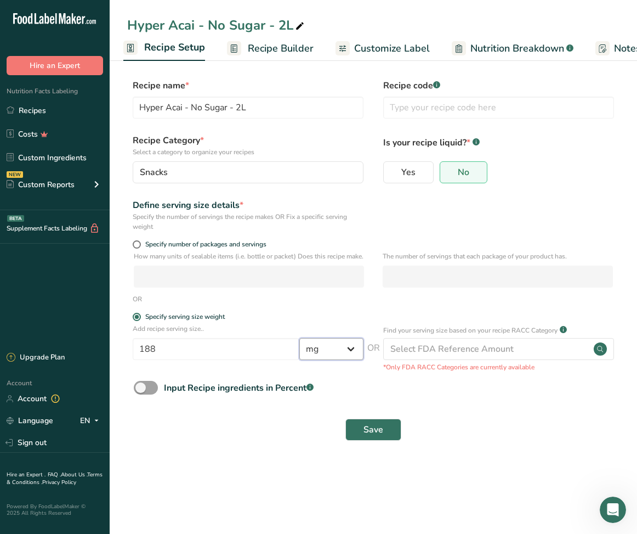
select select "0"
click at [372, 436] on span "Save" at bounding box center [374, 429] width 20 height 13
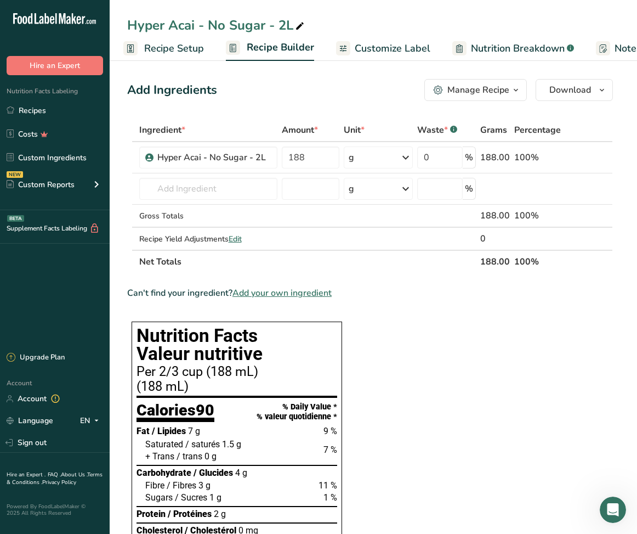
click at [373, 48] on span "Customize Label" at bounding box center [393, 48] width 76 height 15
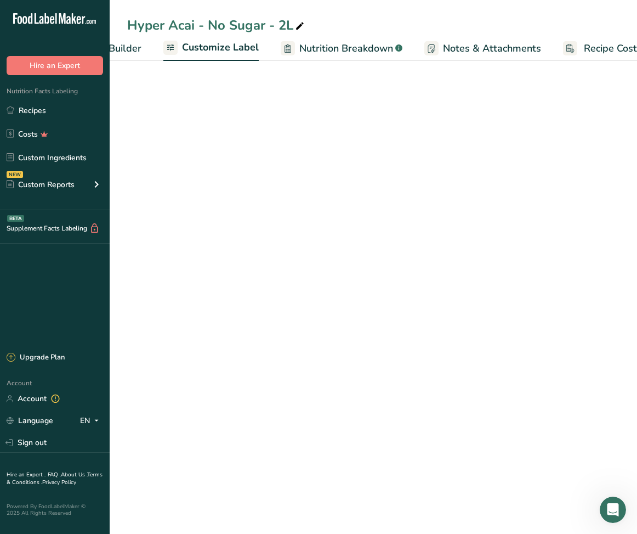
scroll to position [0, 213]
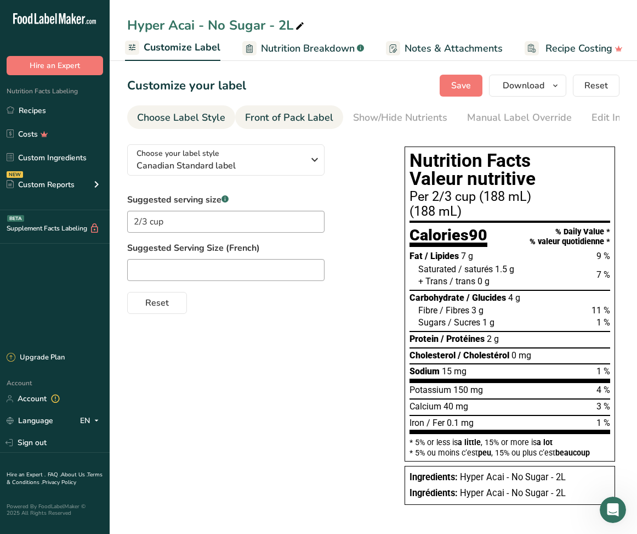
click at [325, 118] on div "Front of Pack Label" at bounding box center [289, 117] width 88 height 15
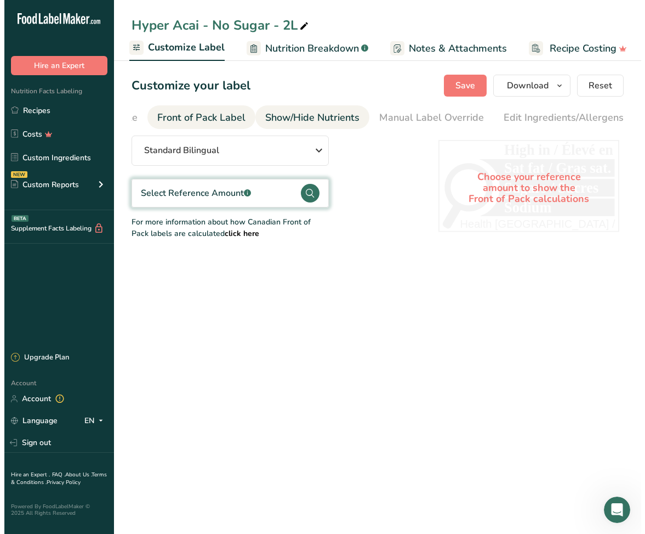
scroll to position [0, 106]
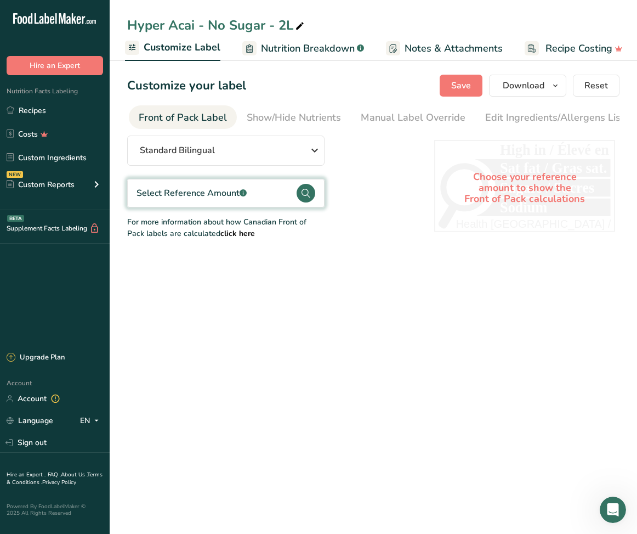
click at [304, 195] on circle at bounding box center [306, 193] width 19 height 19
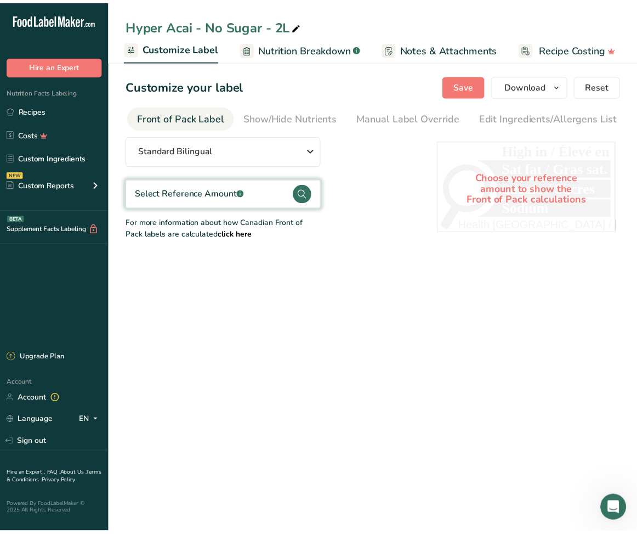
scroll to position [0, 208]
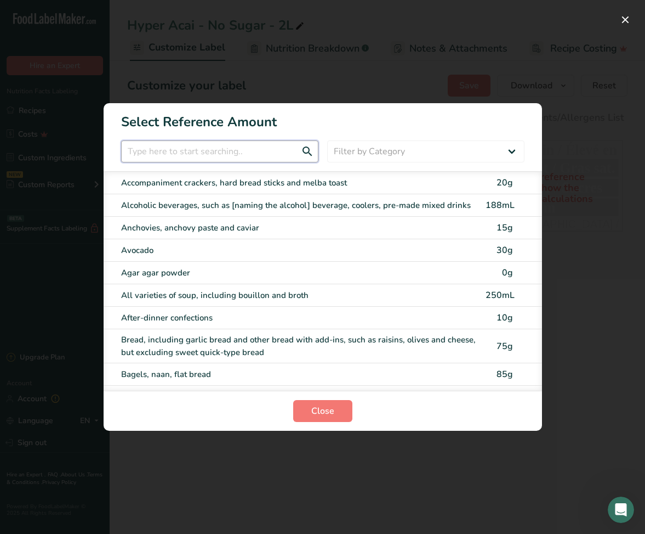
click at [269, 157] on input "FOP Category Selection Modal" at bounding box center [219, 151] width 197 height 22
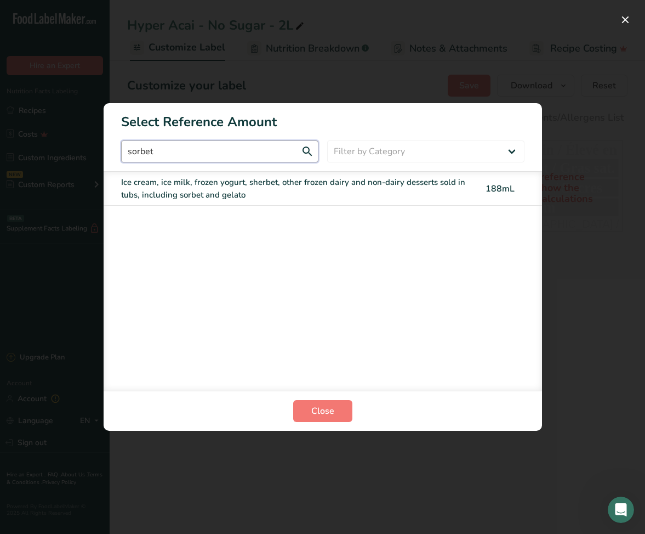
type input "sorbet"
click at [278, 179] on div "Ice cream, ice milk, frozen yogurt, sherbet, other frozen dairy and non-dairy d…" at bounding box center [300, 188] width 358 height 25
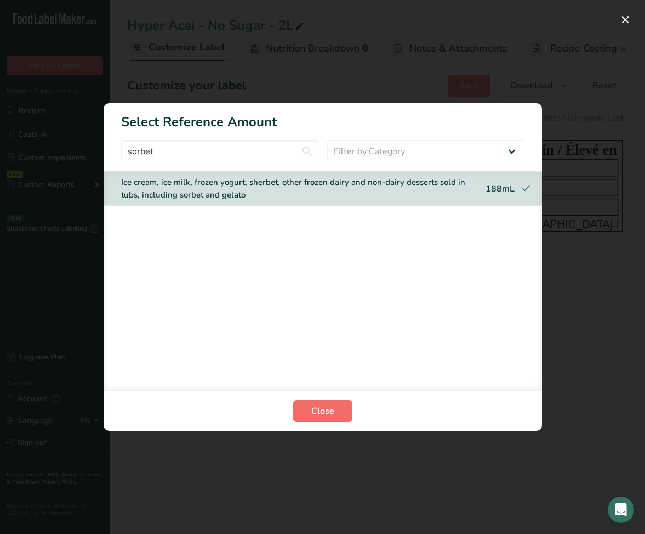
click at [315, 408] on span "Close" at bounding box center [322, 410] width 23 height 13
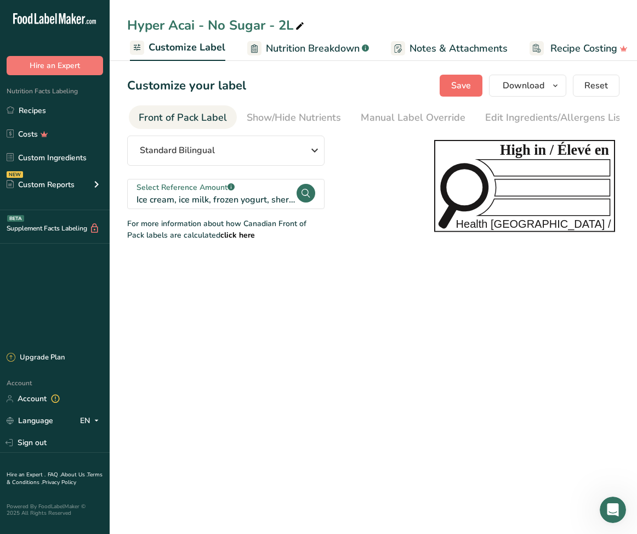
click at [467, 96] on section "Customize your label Save Download Choose what to show on your downloaded label…" at bounding box center [373, 157] width 527 height 201
click at [467, 89] on span "Save" at bounding box center [461, 85] width 20 height 13
